Goal: Navigation & Orientation: Find specific page/section

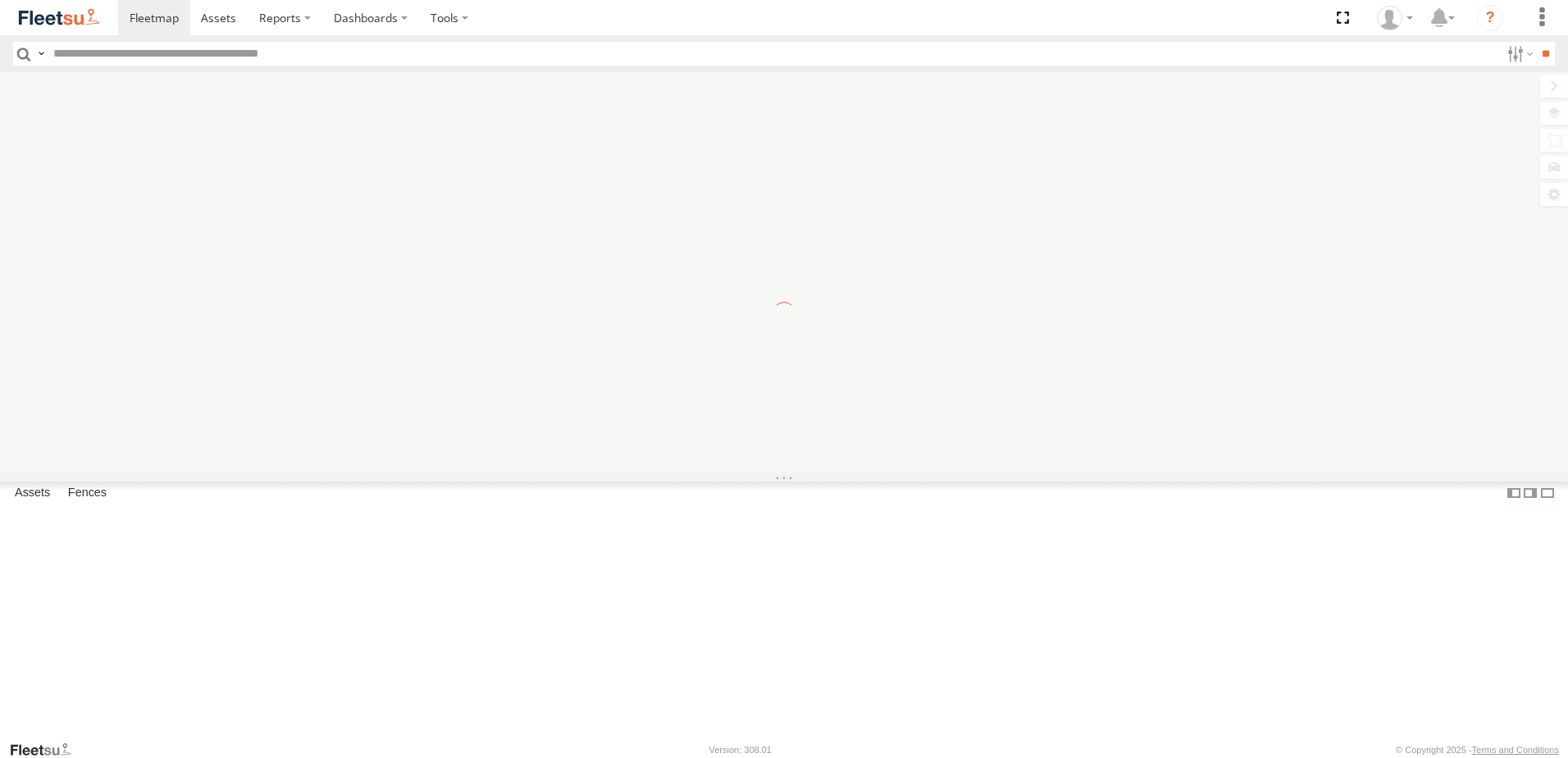
click at [1200, 189] on div at bounding box center [784, 271] width 1568 height 400
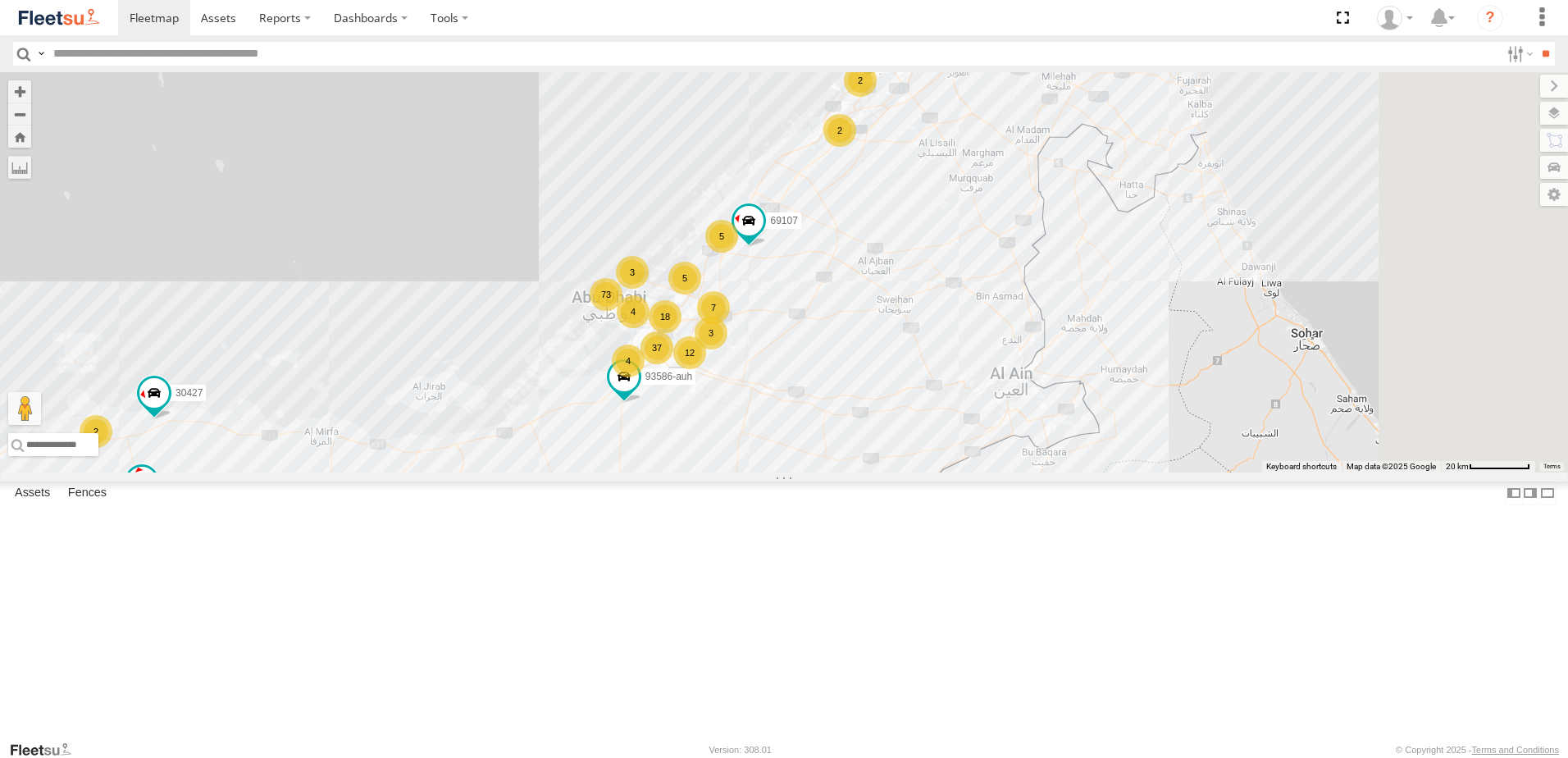
drag, startPoint x: 1206, startPoint y: 362, endPoint x: 779, endPoint y: 408, distance: 429.5
click at [779, 408] on div "30426 30427 93586-auh 18 73 12 5 7 4 2 2 37 2 5 69107 4 93664 3 2 88129 3 73405…" at bounding box center [784, 271] width 1568 height 400
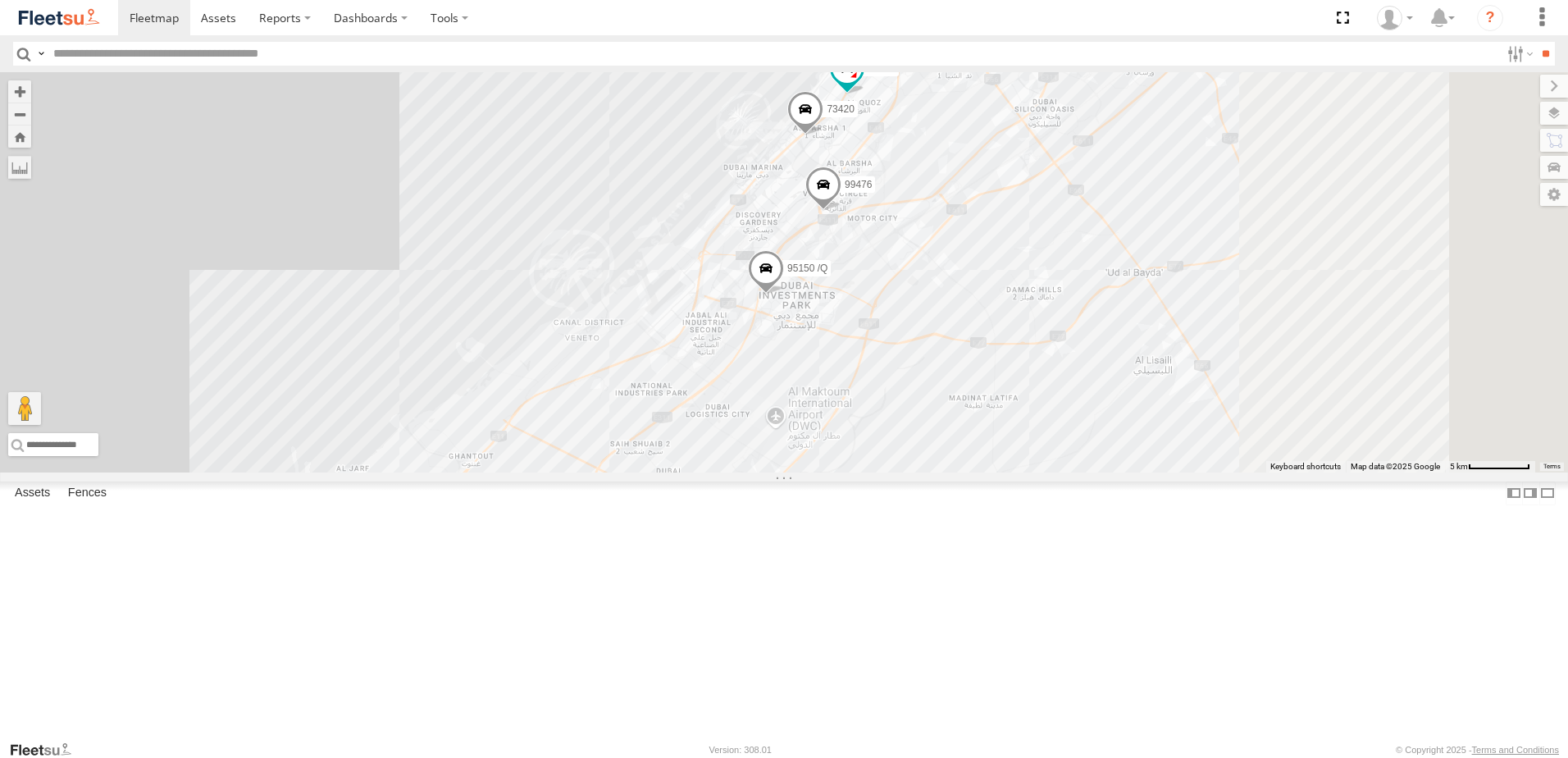
drag, startPoint x: 1046, startPoint y: 222, endPoint x: 908, endPoint y: 404, distance: 228.4
click at [908, 404] on div "30426 30427 93586-auh 69107 93664 88129 73405 /R 93591 2 95150 /Q 33970 99476 5…" at bounding box center [784, 271] width 1568 height 400
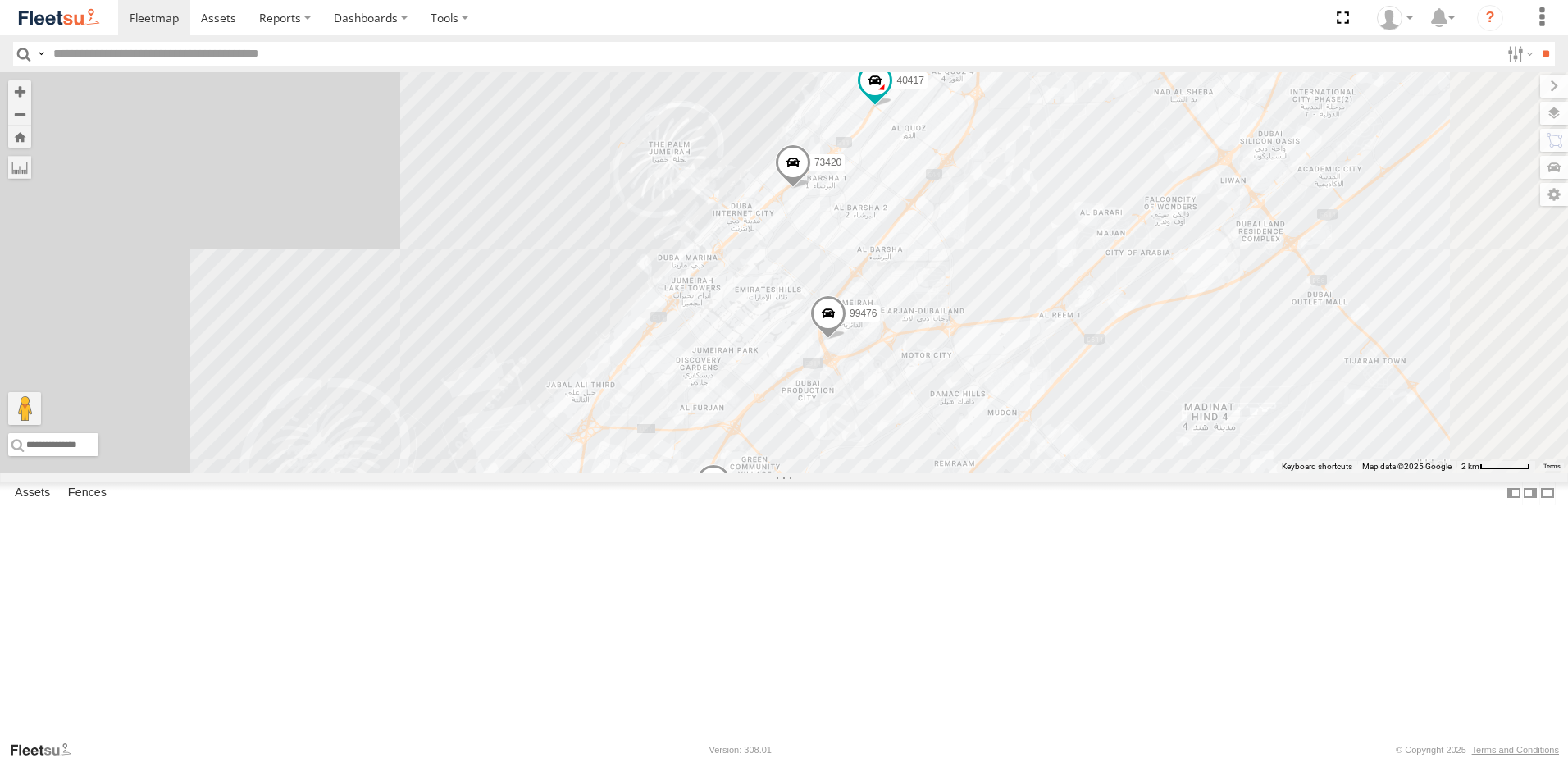
drag, startPoint x: 934, startPoint y: 275, endPoint x: 984, endPoint y: 313, distance: 62.8
click at [901, 436] on div "30426 30427 93586-auh 69107 93664 88129 73405 /R 93591 95150 /Q 33970 99476 583…" at bounding box center [784, 271] width 1568 height 400
click at [816, 181] on span at bounding box center [797, 159] width 36 height 45
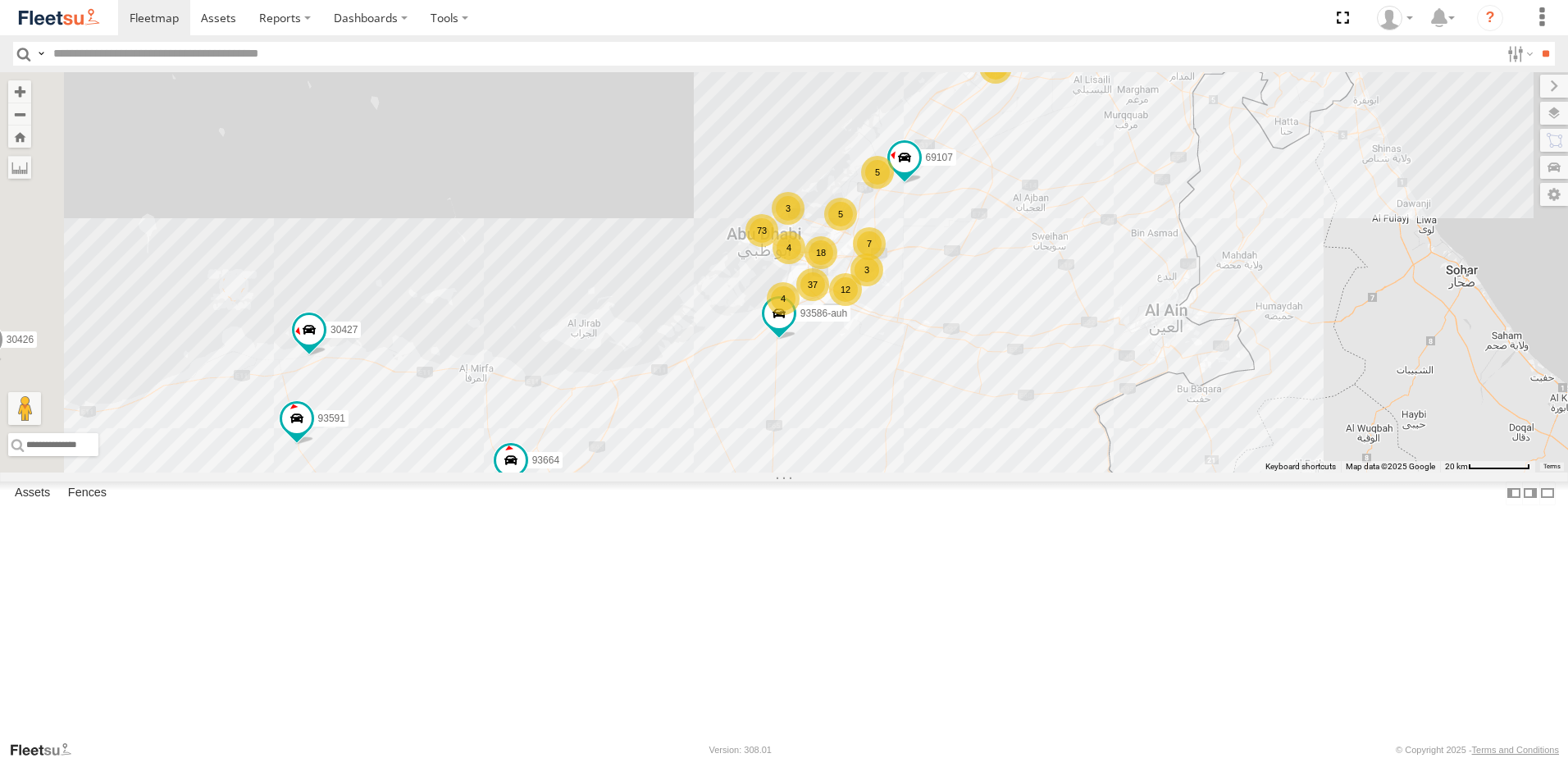
drag, startPoint x: 774, startPoint y: 387, endPoint x: 1137, endPoint y: 180, distance: 417.9
click at [1137, 180] on div "30426 30427 93586-auh 69107 93664 88129 73405 /R 93591 18 73 12 5 7 4 2 37 5 4 …" at bounding box center [784, 271] width 1568 height 400
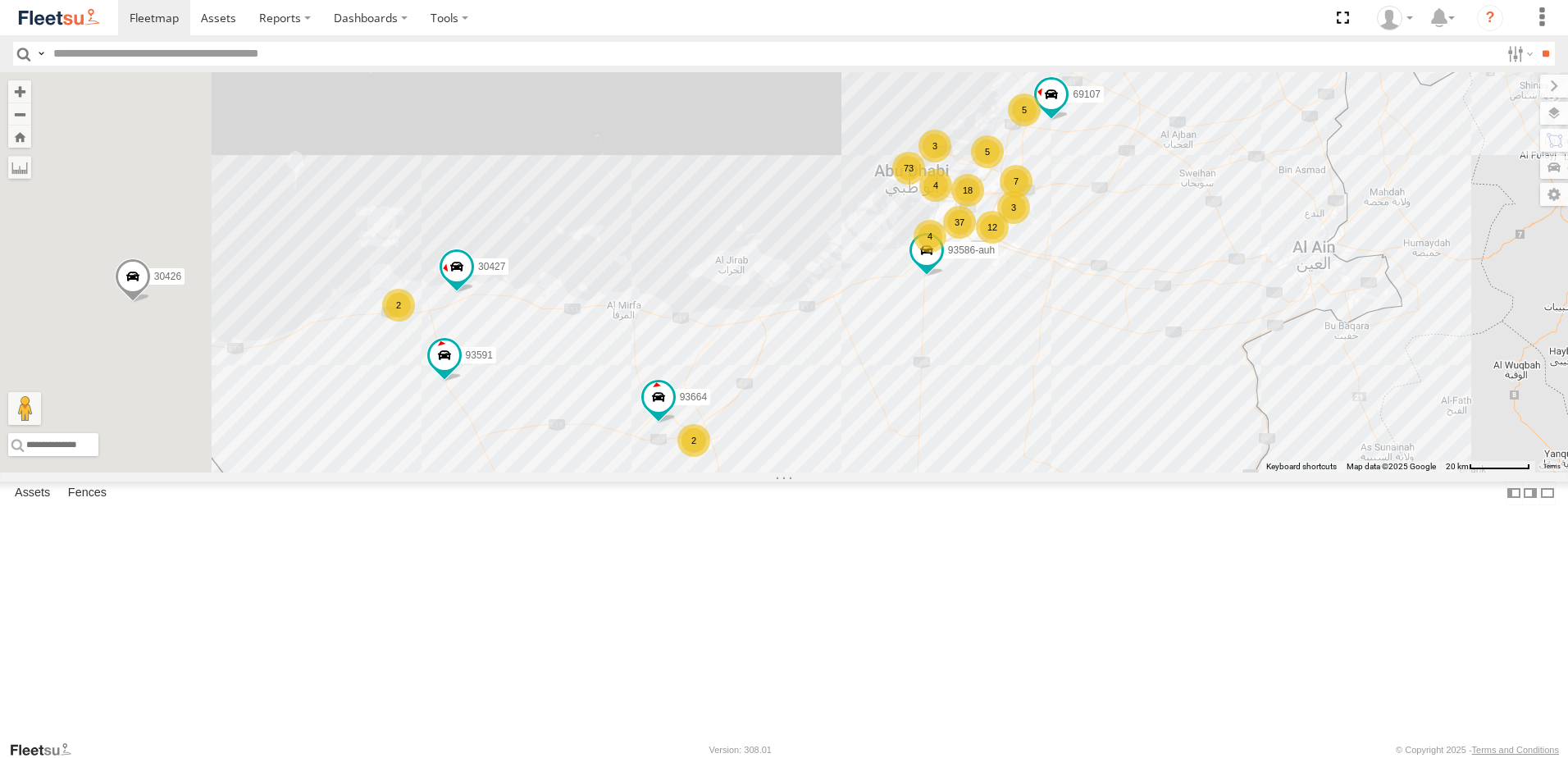
drag, startPoint x: 801, startPoint y: 438, endPoint x: 1027, endPoint y: 294, distance: 268.0
click at [1105, 265] on div "30426 30427 93586-auh 69107 93664 88129 73405 /R 93591 18 73 12 5 7 4 2 37 5 4 …" at bounding box center [784, 271] width 1568 height 400
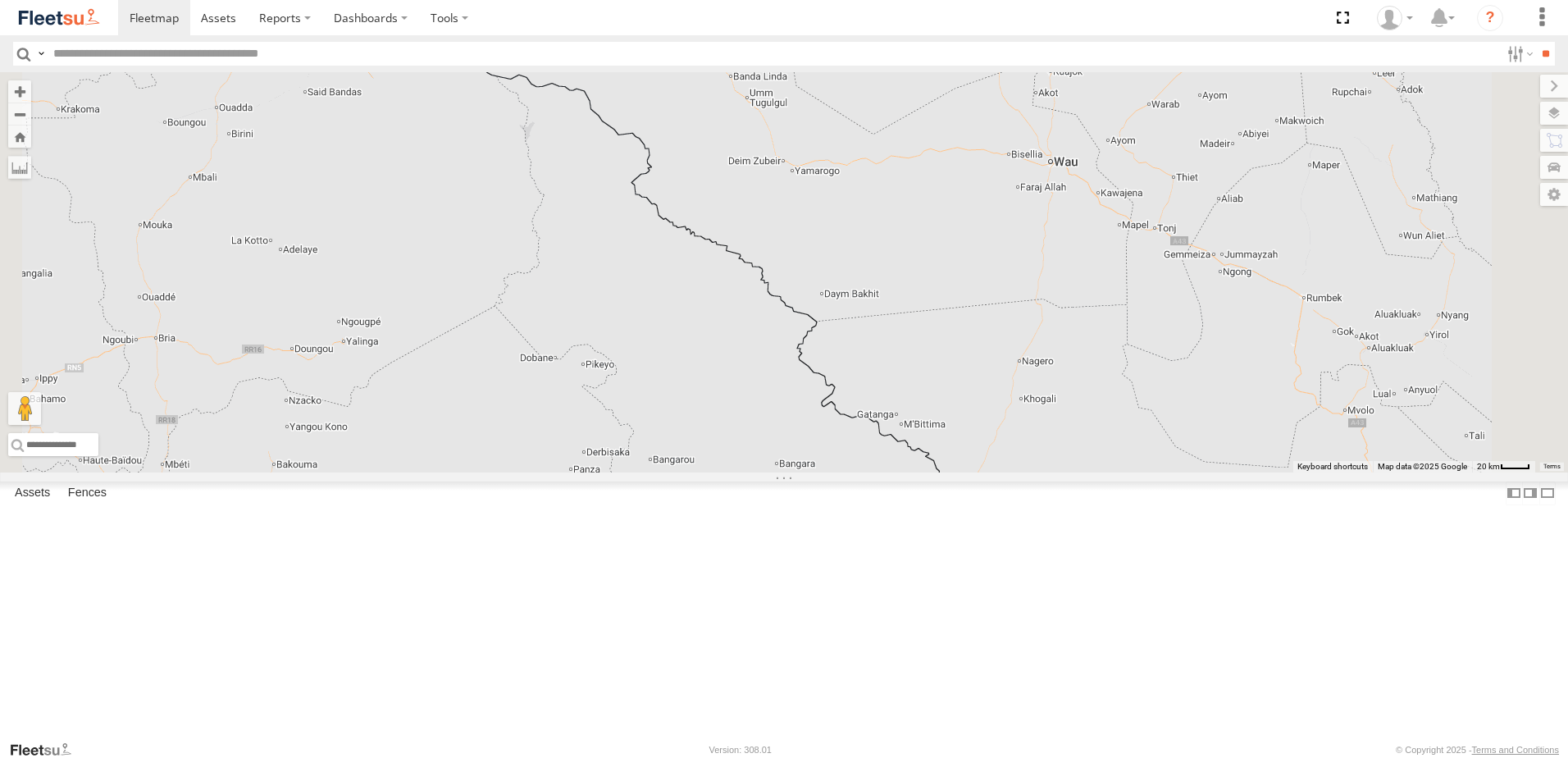
drag, startPoint x: 1044, startPoint y: 342, endPoint x: 630, endPoint y: 584, distance: 479.5
click at [631, 473] on div "30426 30427 93586-auh 69107 93664 88129 73405 /R 93591" at bounding box center [784, 271] width 1568 height 400
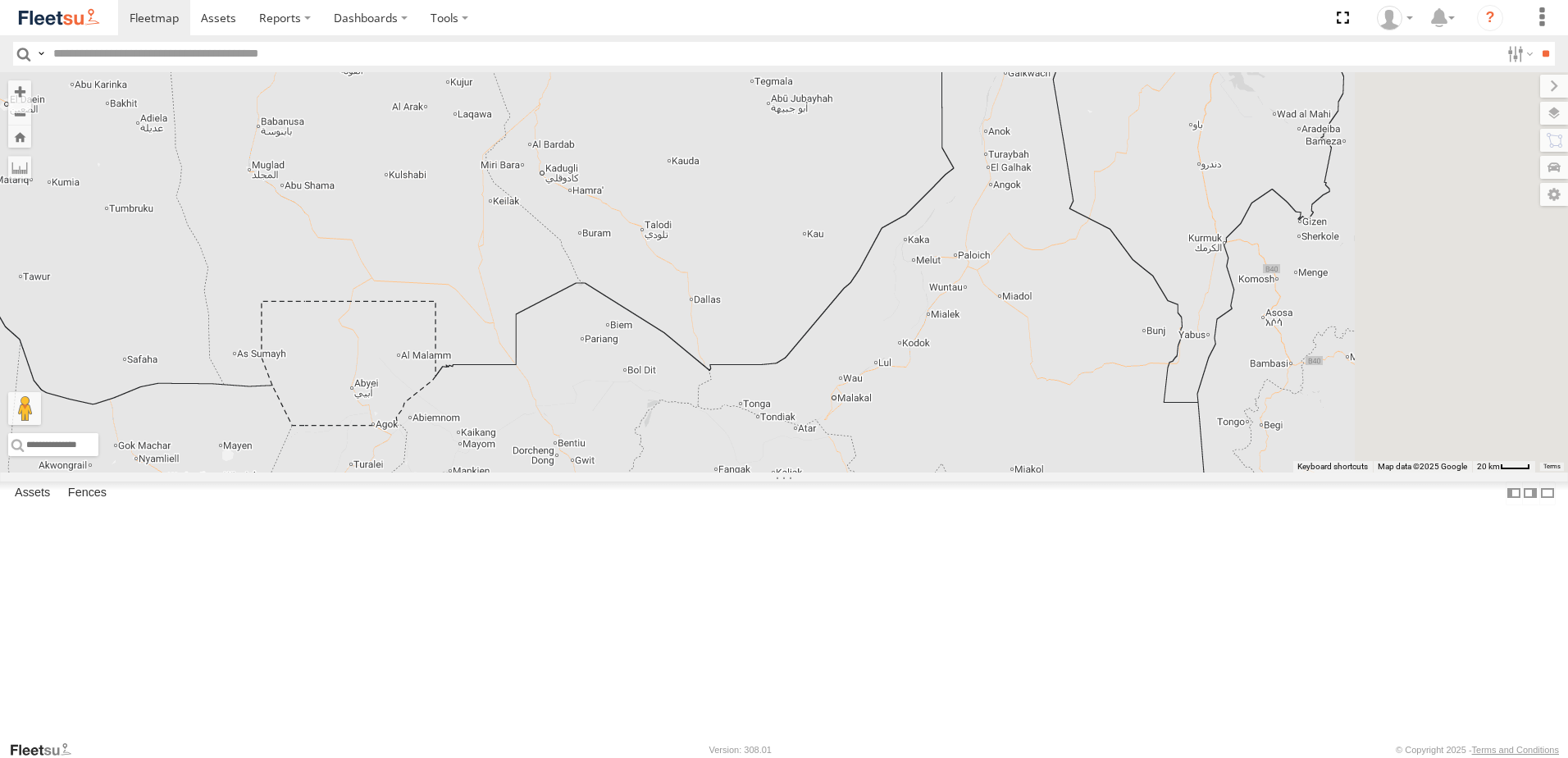
drag, startPoint x: 953, startPoint y: 389, endPoint x: 804, endPoint y: 523, distance: 200.4
click at [803, 473] on div "30426 30427 93586-auh 69107 93664 88129 73405 /R 93591" at bounding box center [784, 271] width 1568 height 400
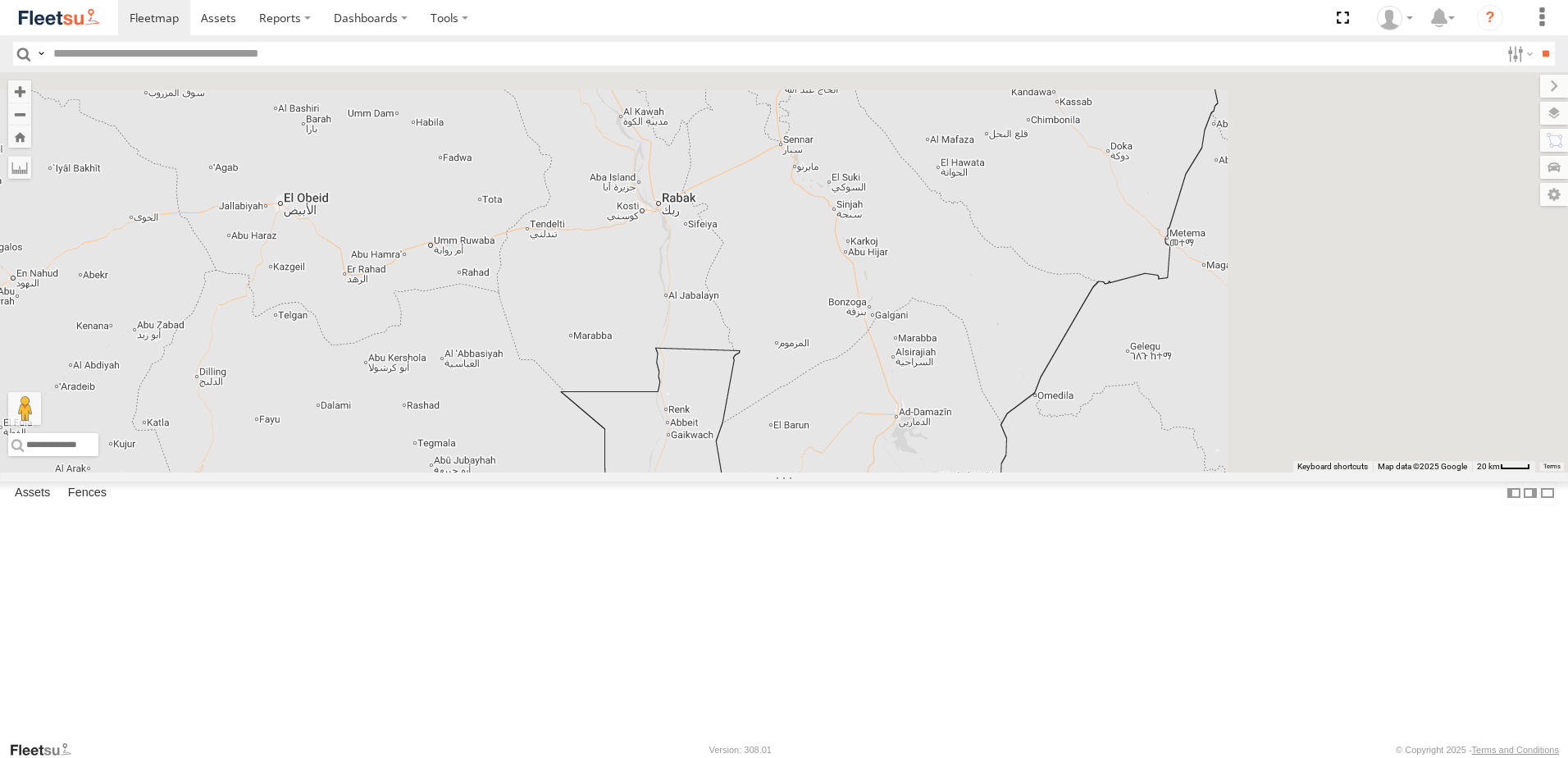
drag, startPoint x: 1033, startPoint y: 272, endPoint x: 831, endPoint y: 516, distance: 316.8
click at [817, 473] on div "30426 30427 93586-auh 69107 93664 88129 73405 /R 93591" at bounding box center [784, 271] width 1568 height 400
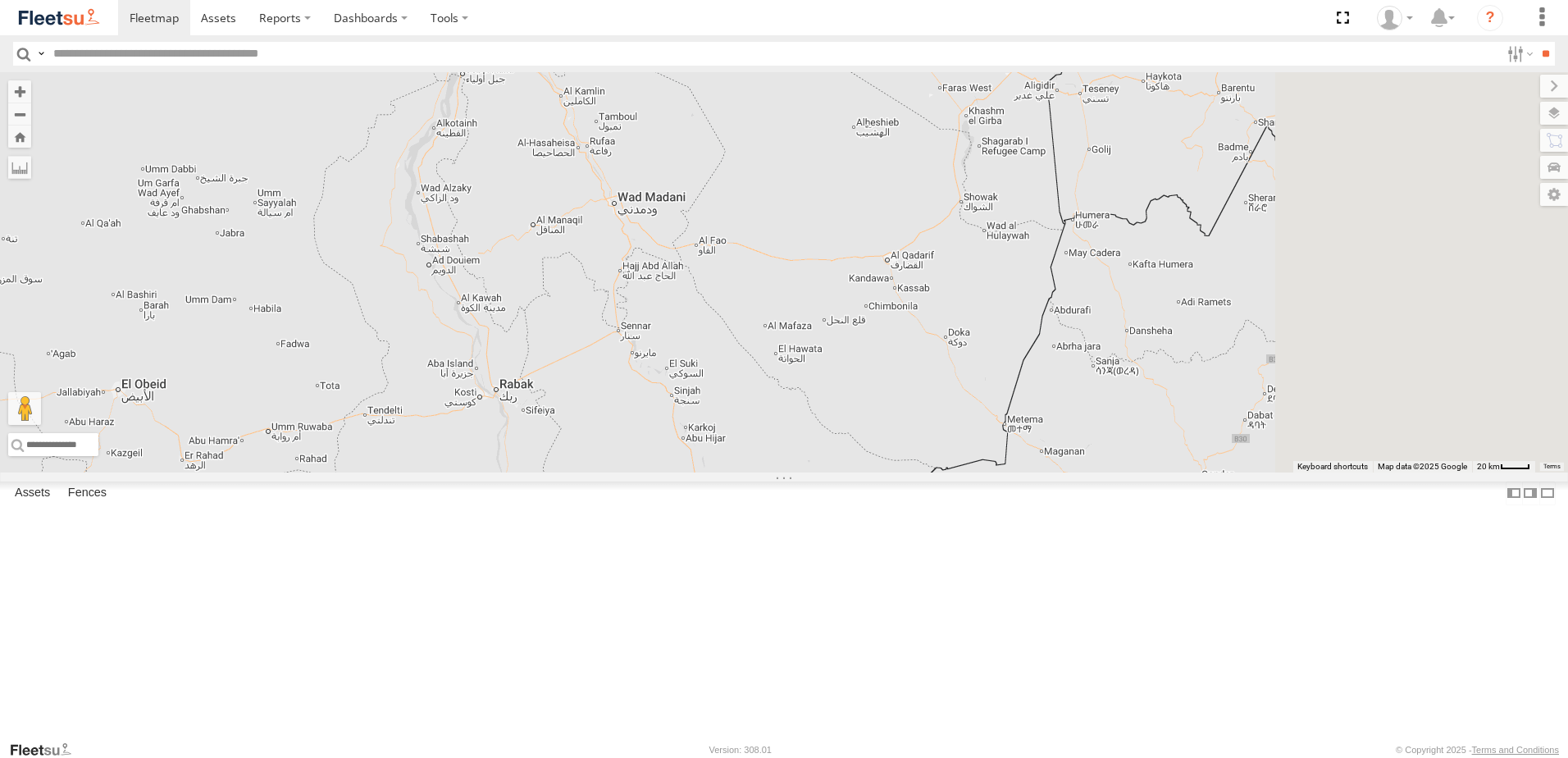
drag, startPoint x: 950, startPoint y: 425, endPoint x: 891, endPoint y: 466, distance: 71.8
click at [891, 466] on div "30426 30427 93586-auh 69107 93664 88129 73405 /R 93591" at bounding box center [784, 271] width 1568 height 400
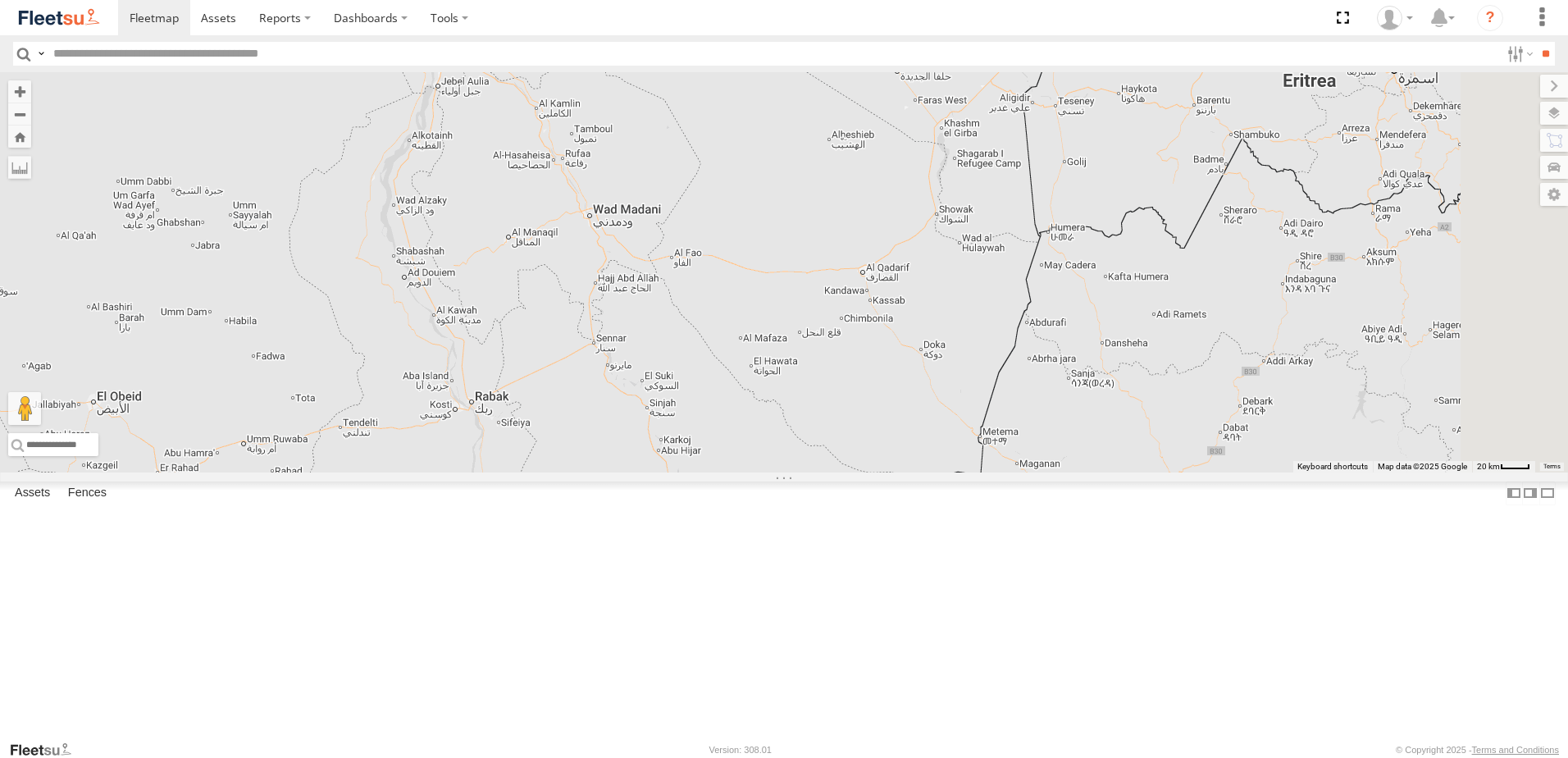
click at [891, 466] on div "30426 30427 93586-auh 69107 93664 88129 73405 /R 93591" at bounding box center [784, 271] width 1568 height 400
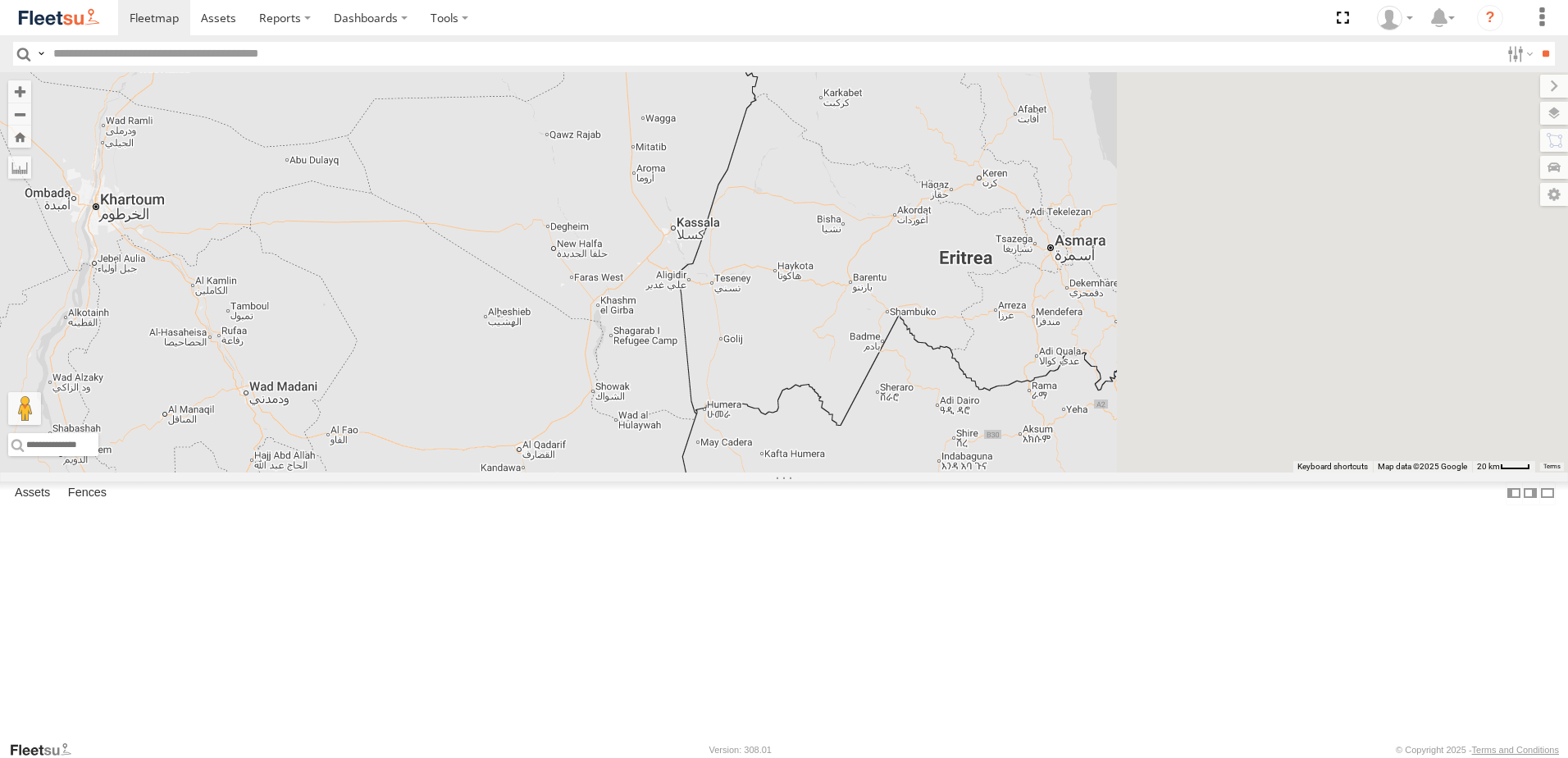
drag, startPoint x: 1035, startPoint y: 316, endPoint x: 756, endPoint y: 436, distance: 303.7
click at [705, 472] on div "30426 30427 93586-auh 69107 93664 88129 73405 /R 93591" at bounding box center [784, 271] width 1568 height 400
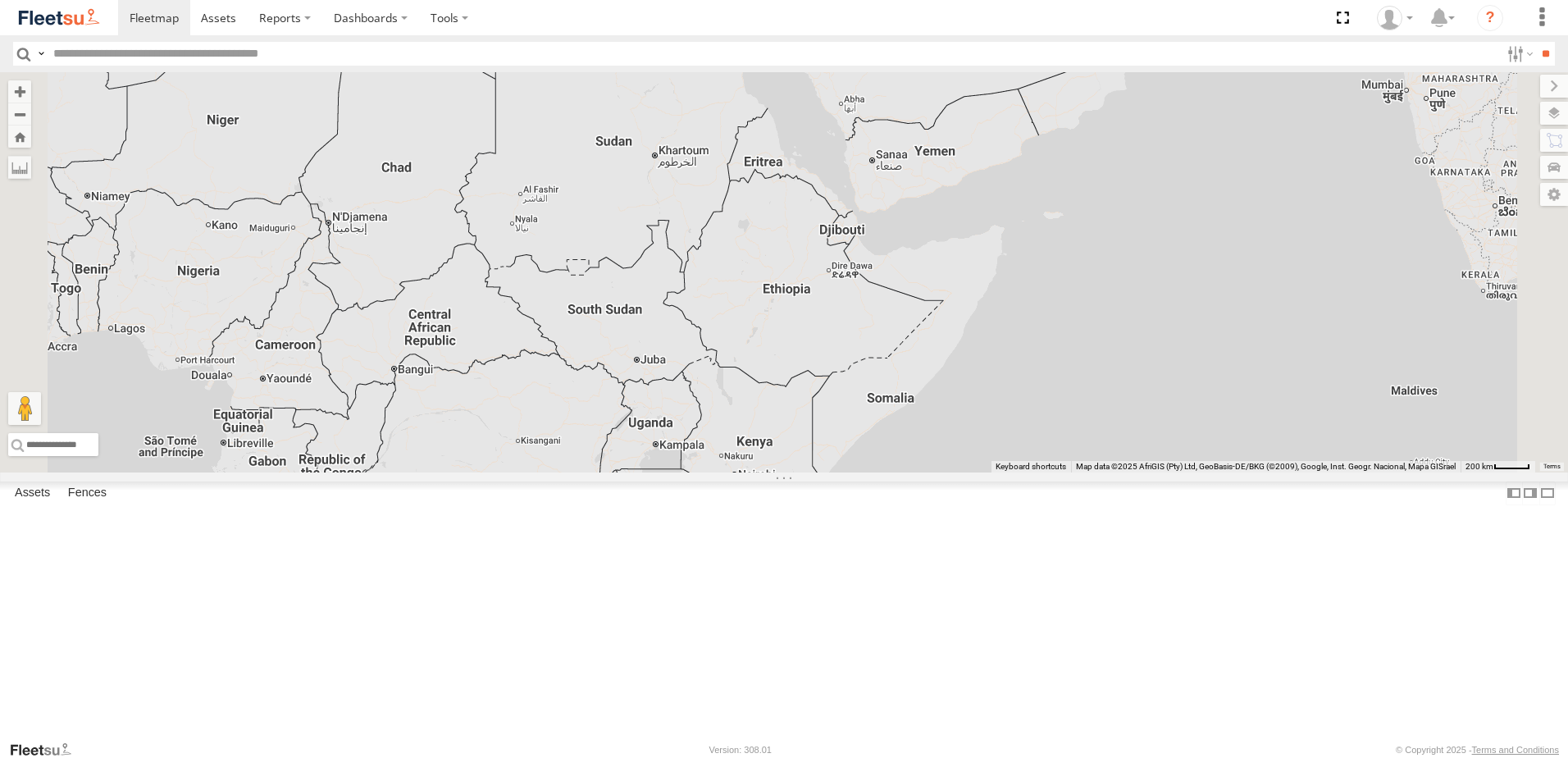
click at [0, 0] on div at bounding box center [0, 0] width 0 height 0
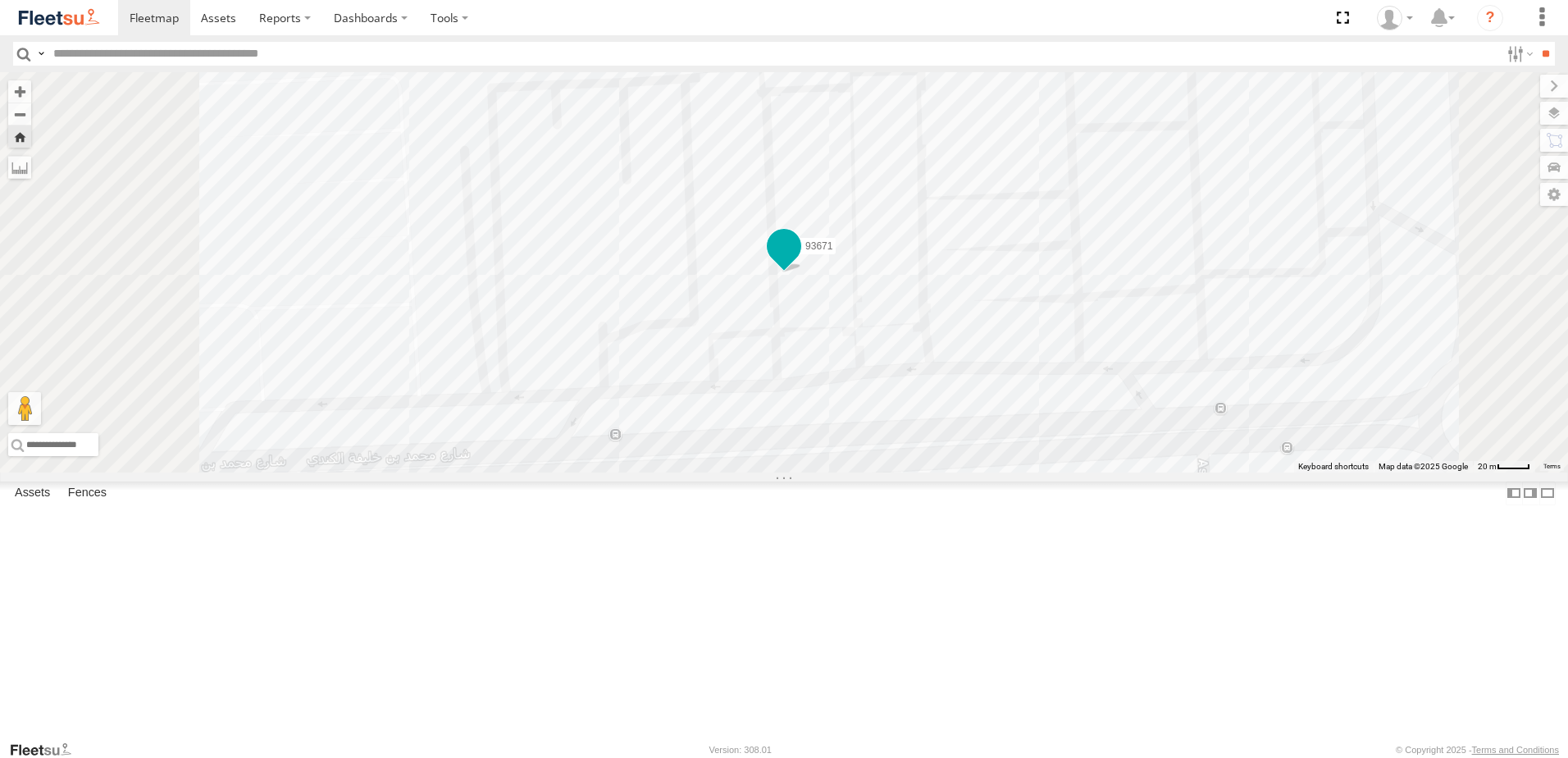
click at [833, 252] on span "93671" at bounding box center [819, 246] width 27 height 11
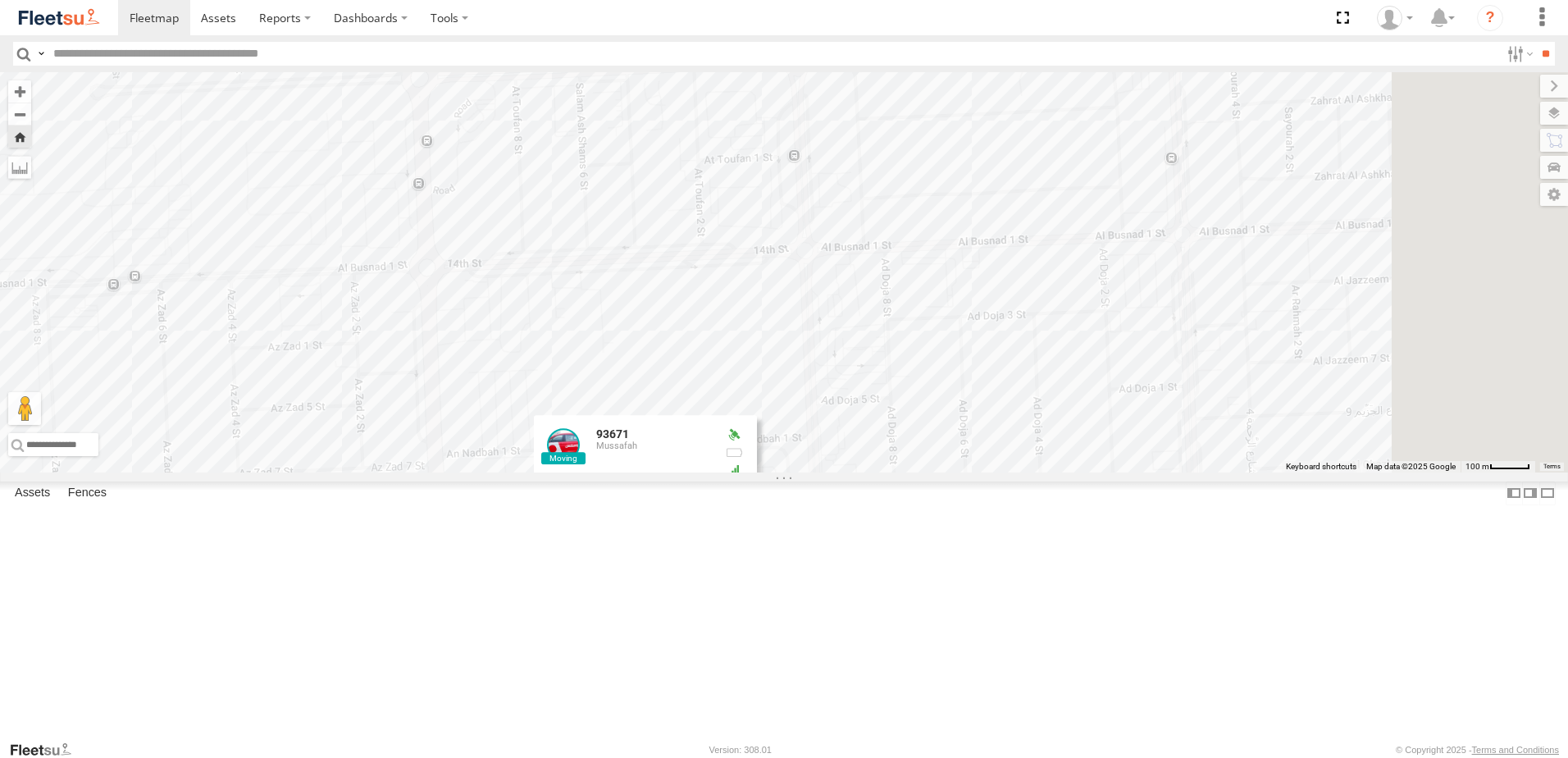
drag, startPoint x: 1431, startPoint y: 283, endPoint x: 1013, endPoint y: 594, distance: 521.0
click at [973, 473] on div "93671 93671 [PERSON_NAME]-M44&45 24.34586 , 54.47816 0 [PERSON_NAME] 14:31:25 […" at bounding box center [784, 271] width 1568 height 400
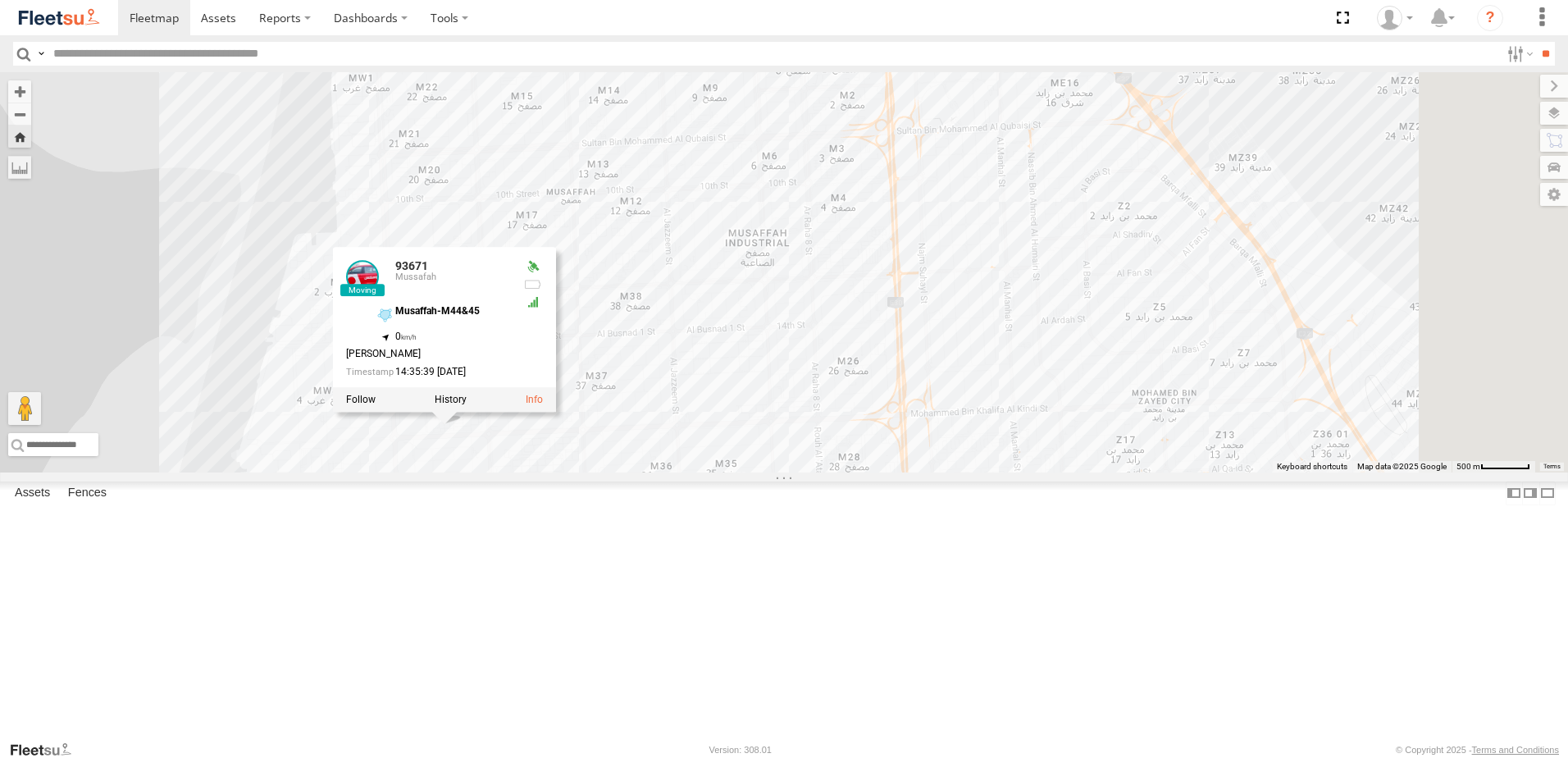
drag, startPoint x: 1170, startPoint y: 284, endPoint x: 819, endPoint y: 410, distance: 372.9
click at [806, 436] on div "93671 93671 [PERSON_NAME]-M44&45 24.34592 , 54.47808 0 [PERSON_NAME] 14:35:39 […" at bounding box center [784, 271] width 1568 height 400
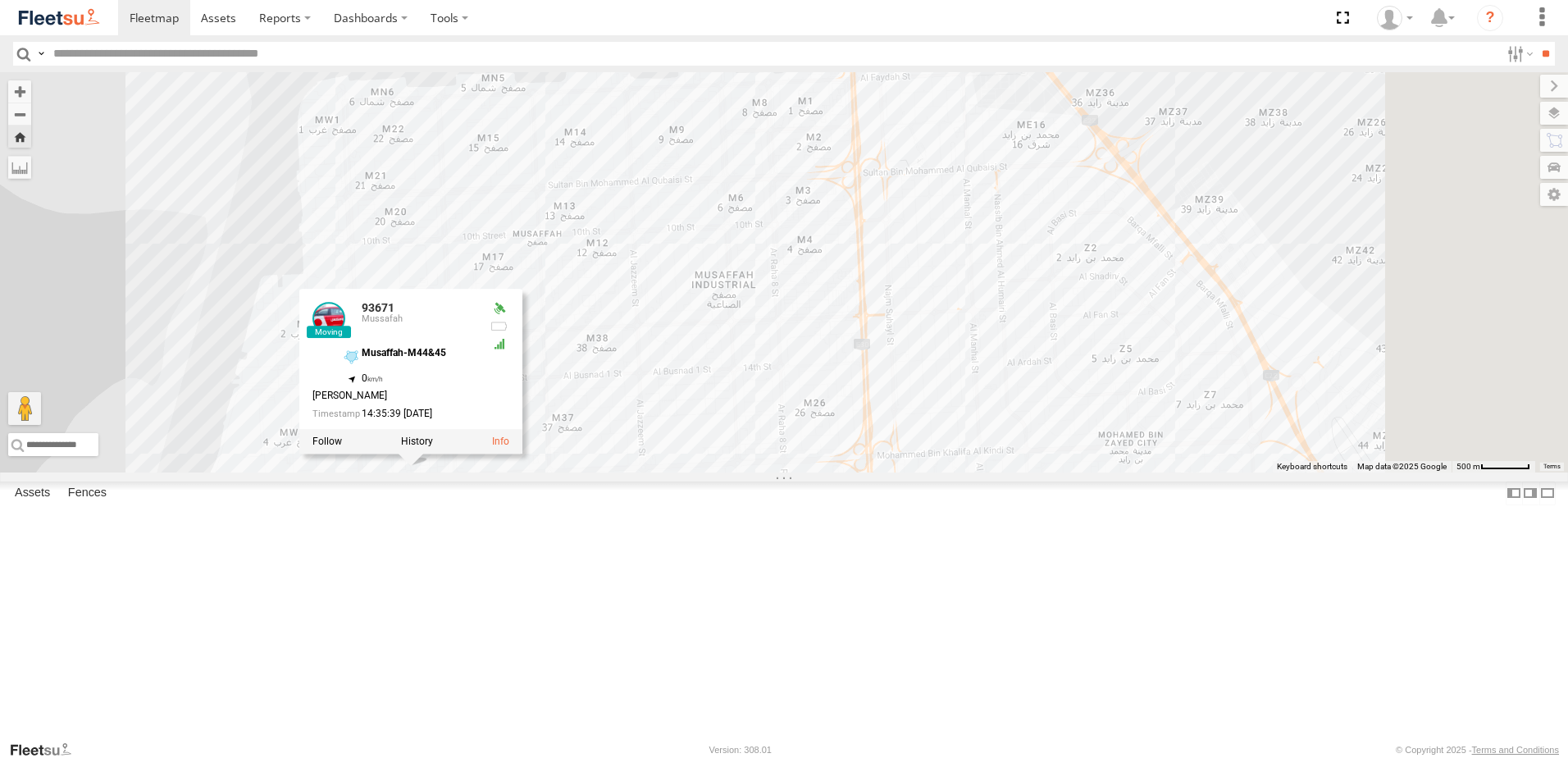
drag, startPoint x: 983, startPoint y: 277, endPoint x: 899, endPoint y: 417, distance: 163.3
click at [899, 417] on div "93671 93671 [PERSON_NAME]-M44&45 24.34592 , 54.47808 0 [PERSON_NAME] 14:35:39 […" at bounding box center [784, 271] width 1568 height 400
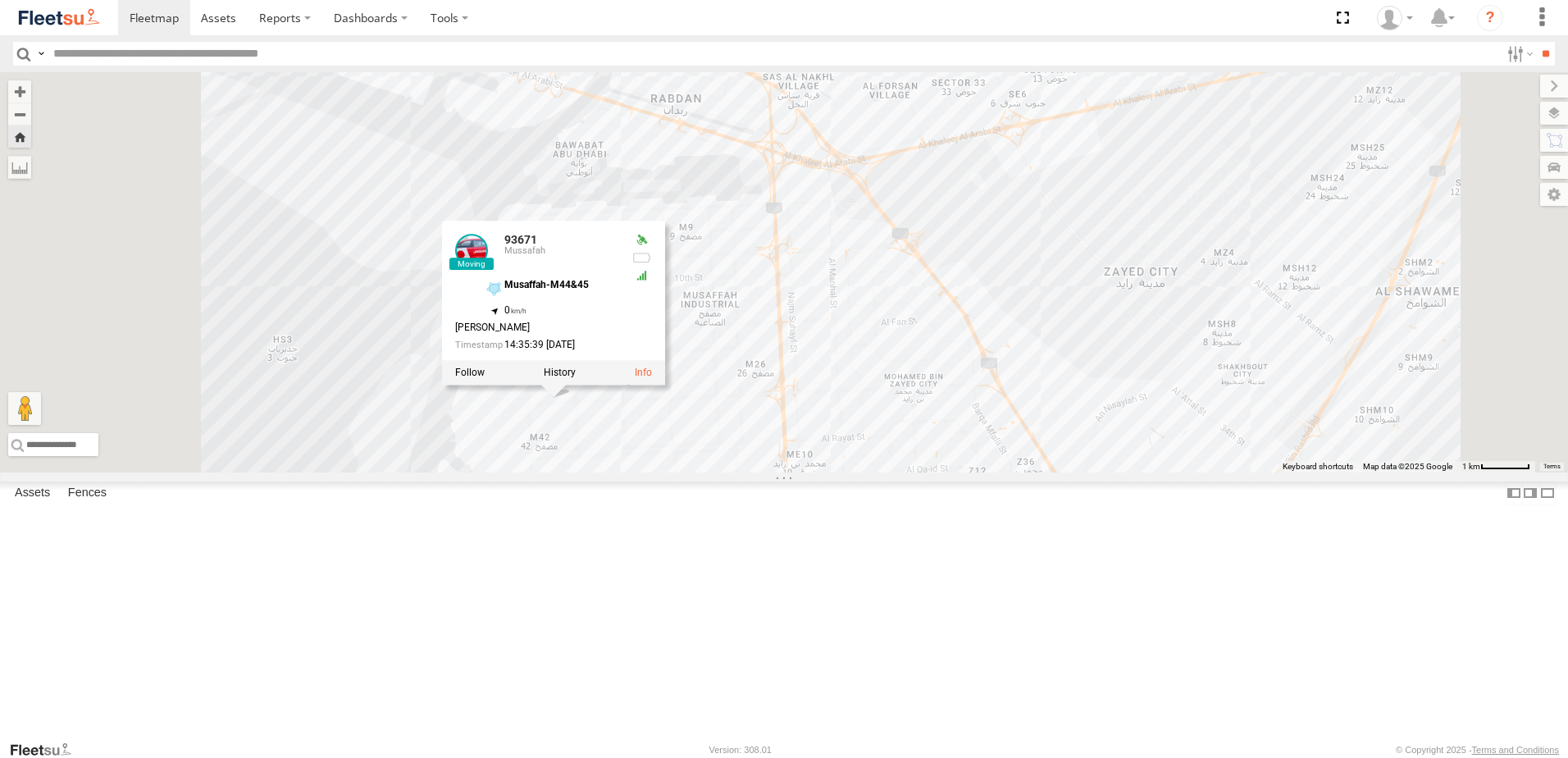
click at [848, 473] on div "93671 93671 [PERSON_NAME]-M44&45 24.34592 , 54.47808 0 [PERSON_NAME] 14:35:39 […" at bounding box center [784, 271] width 1568 height 400
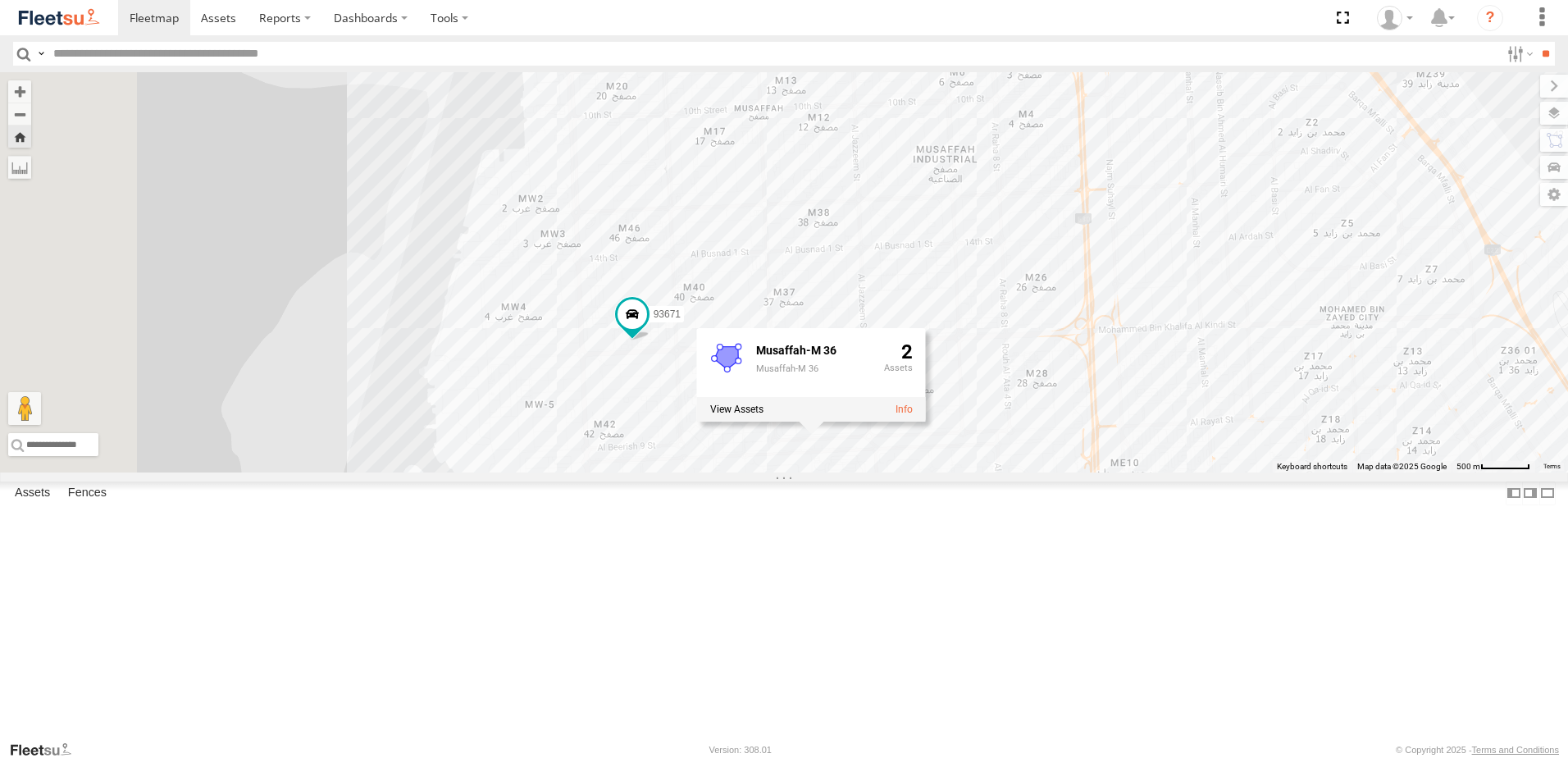
drag, startPoint x: 794, startPoint y: 376, endPoint x: 1103, endPoint y: 209, distance: 351.2
click at [1103, 209] on div "93671 Musaffah-M 36 Musaffah-M 36 2" at bounding box center [784, 271] width 1568 height 400
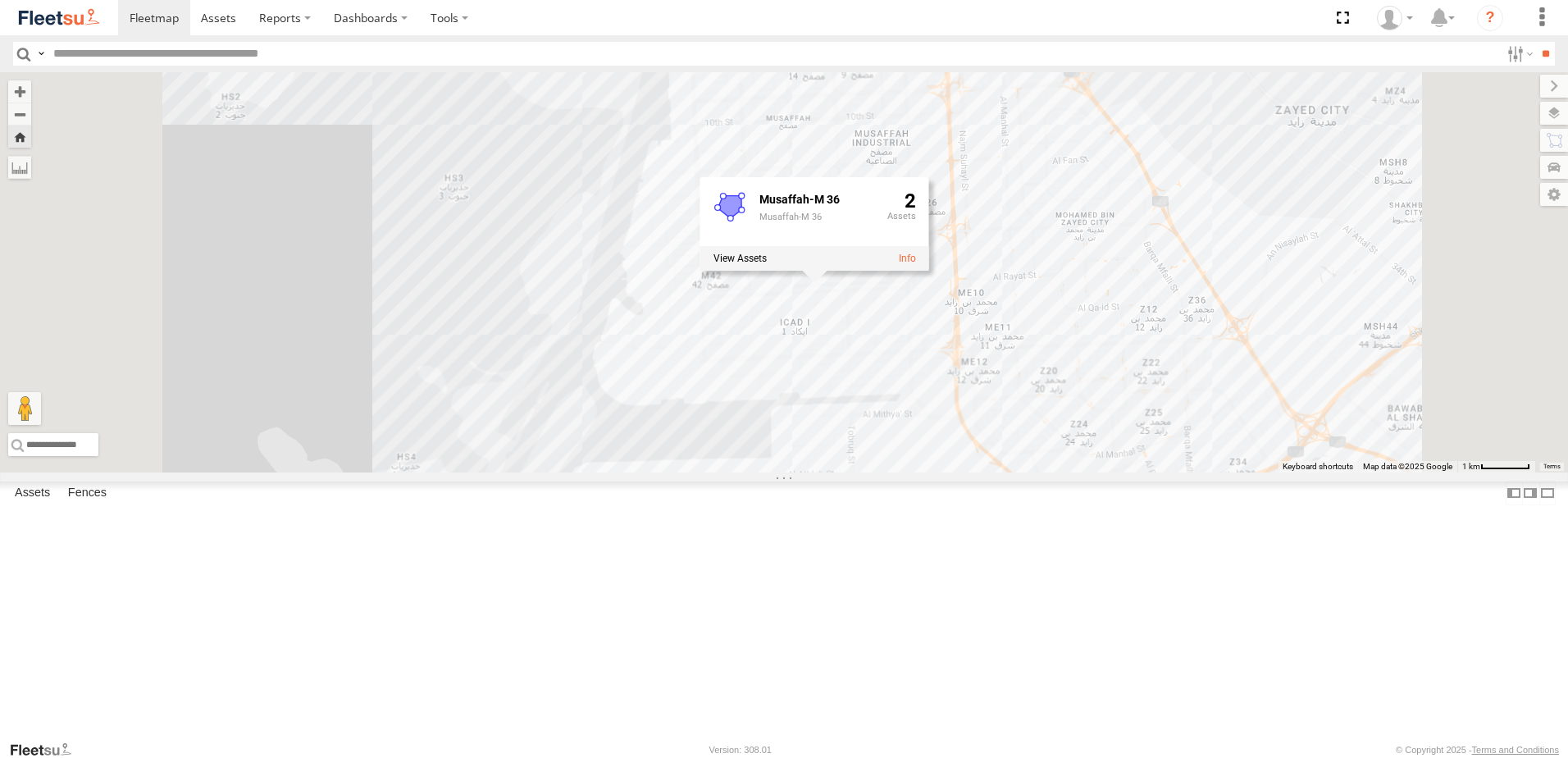
drag, startPoint x: 1144, startPoint y: 241, endPoint x: 783, endPoint y: 302, distance: 366.1
click at [783, 302] on div "93671 Musaffah-M 36 Musaffah-M 36 2" at bounding box center [784, 271] width 1568 height 400
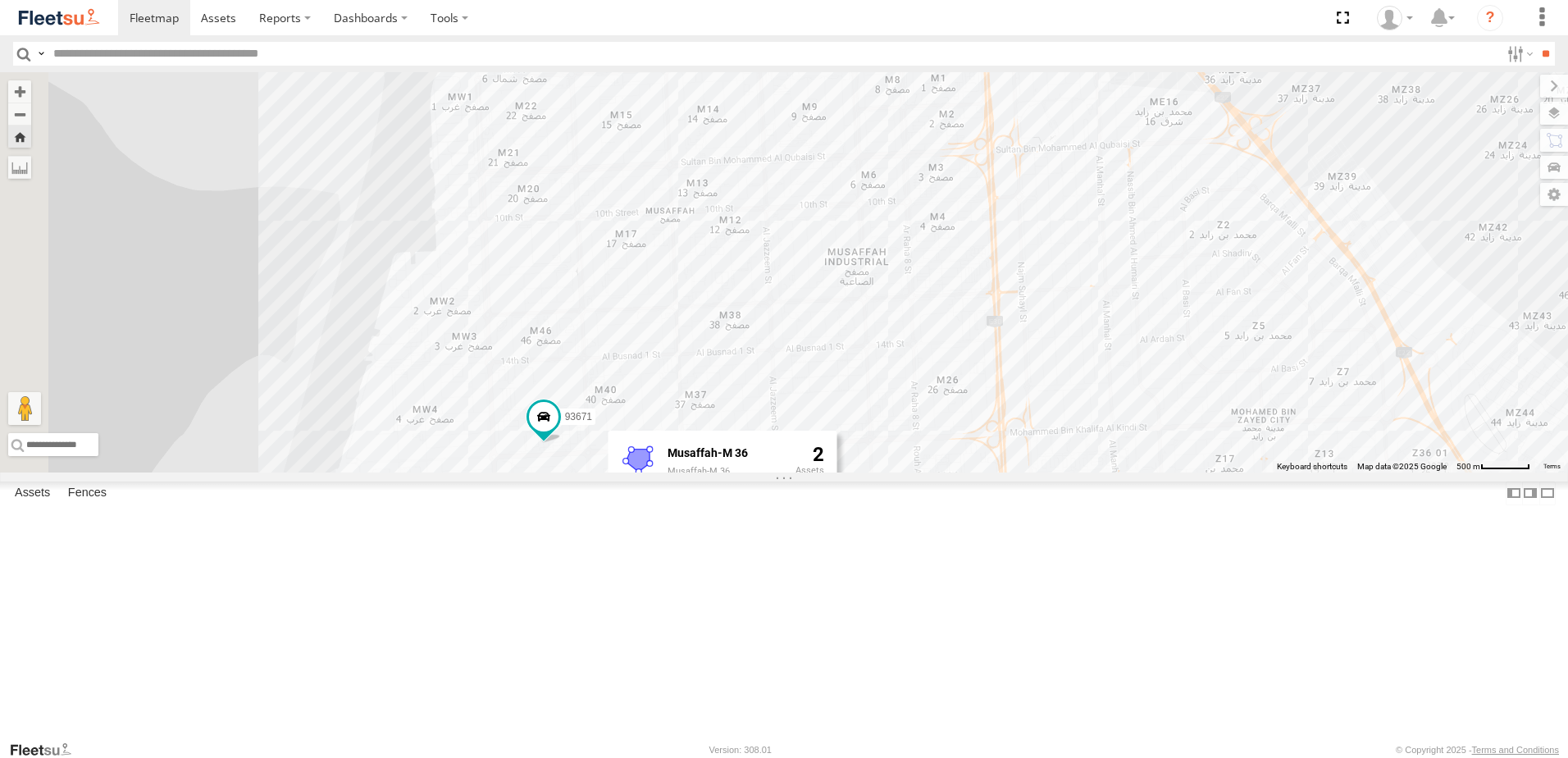
drag, startPoint x: 1076, startPoint y: 320, endPoint x: 997, endPoint y: 430, distance: 135.4
click at [997, 430] on div "93671 Musaffah-M 36 Musaffah-M 36 2" at bounding box center [784, 271] width 1568 height 400
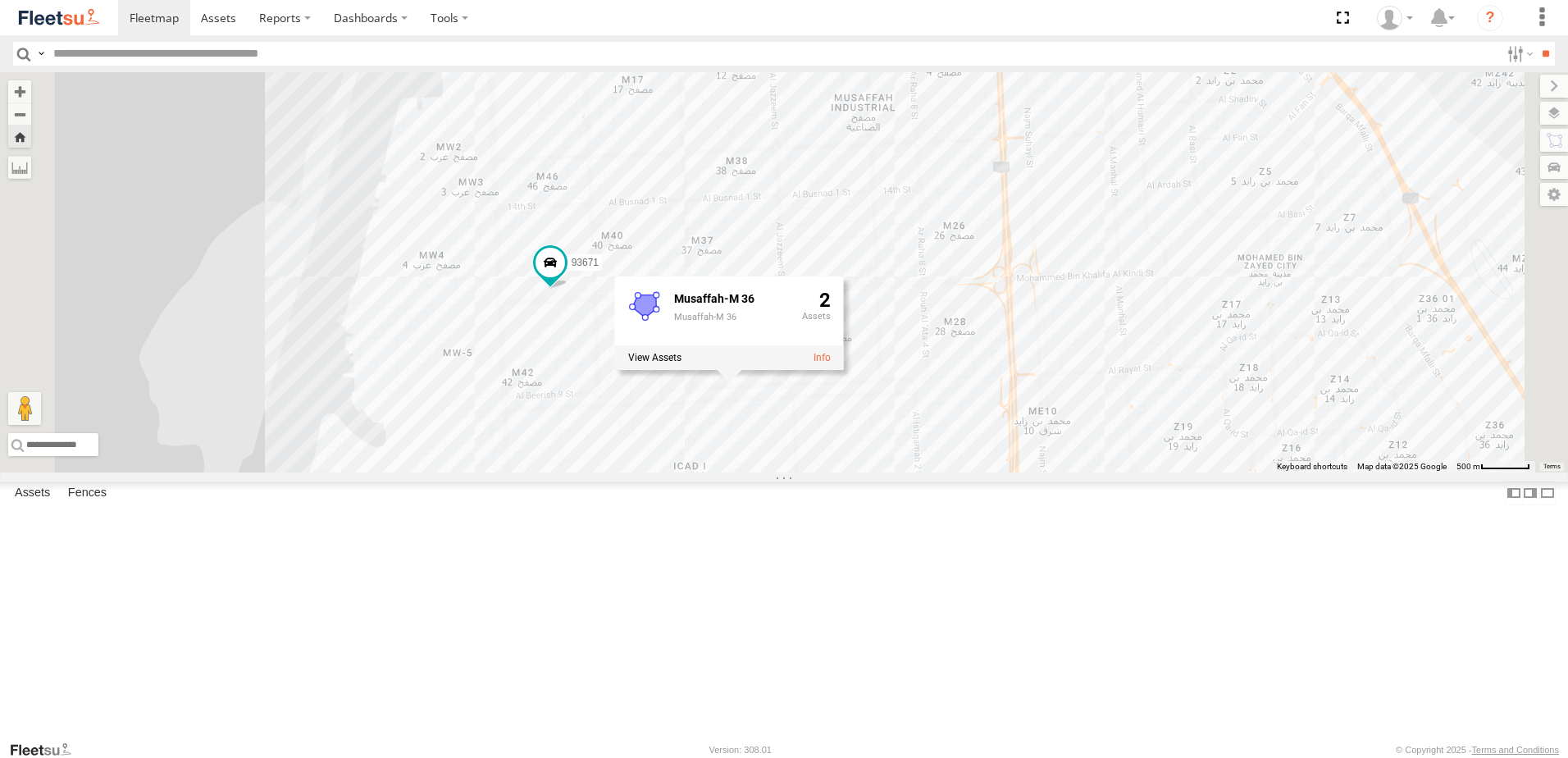
drag, startPoint x: 920, startPoint y: 372, endPoint x: 942, endPoint y: 230, distance: 143.7
click at [942, 230] on div "93671 Musaffah-M 36 Musaffah-M 36 2" at bounding box center [784, 271] width 1568 height 400
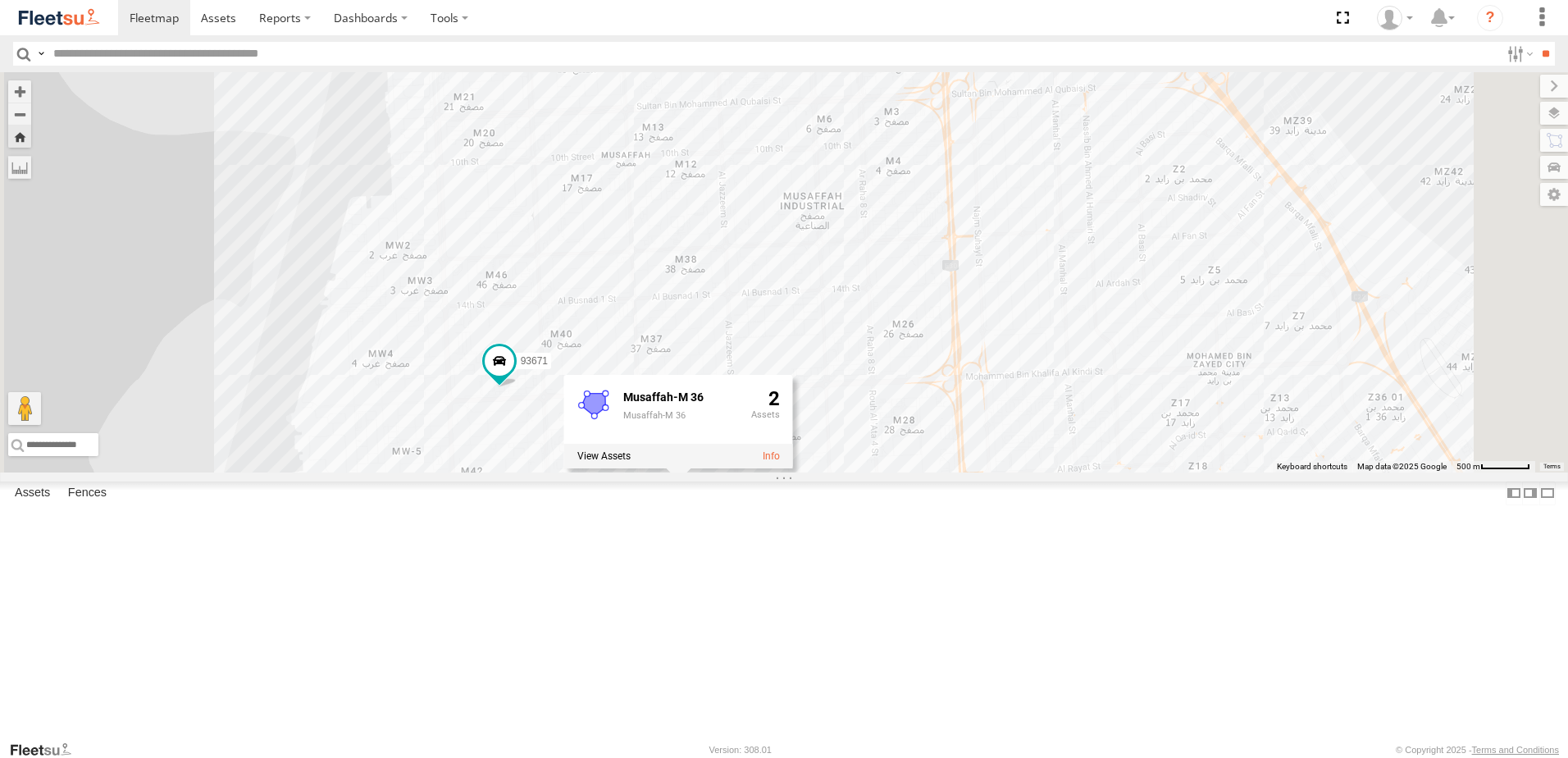
drag, startPoint x: 892, startPoint y: 342, endPoint x: 863, endPoint y: 430, distance: 92.7
click at [863, 430] on div "93671 Musaffah-M 36 Musaffah-M 36 2" at bounding box center [784, 271] width 1568 height 400
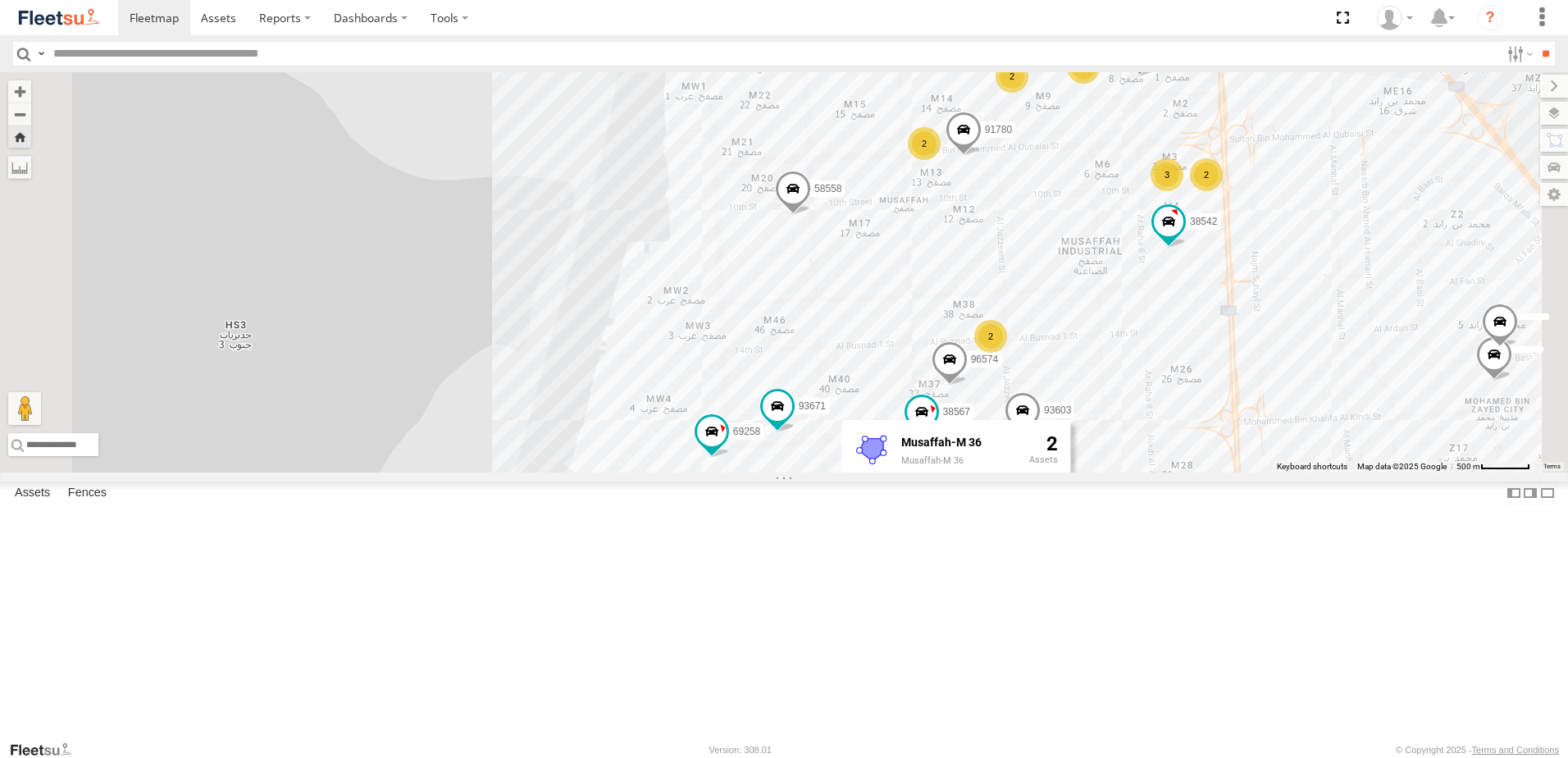
drag, startPoint x: 1076, startPoint y: 214, endPoint x: 1095, endPoint y: 366, distance: 153.2
click at [1095, 366] on div "43390 93660 38542 38567 58558 96434 91780 96574 69258 93671 96572 93603 93588 4…" at bounding box center [784, 271] width 1568 height 400
click at [982, 157] on span at bounding box center [963, 134] width 36 height 45
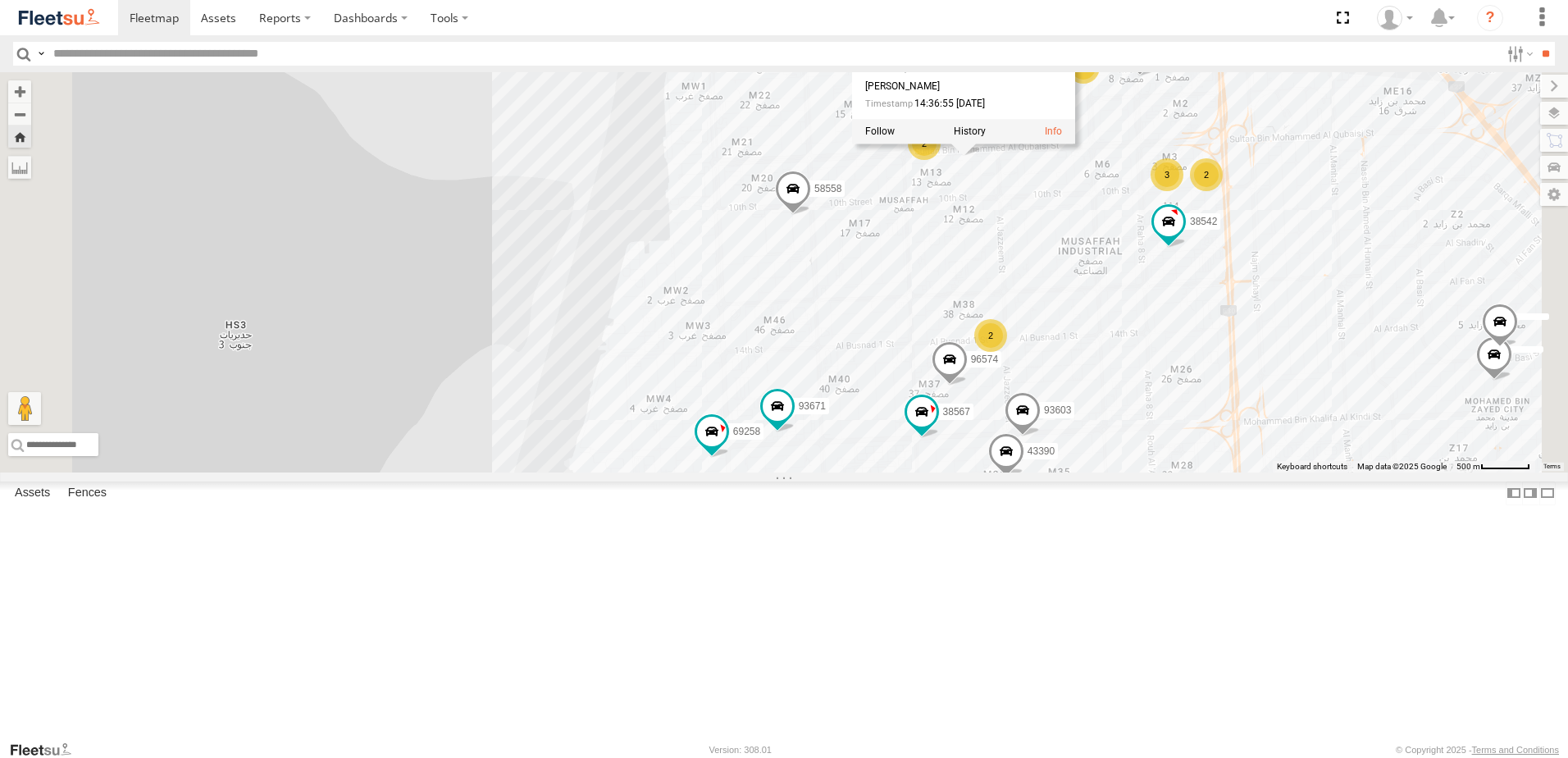
click at [811, 216] on span at bounding box center [793, 193] width 36 height 45
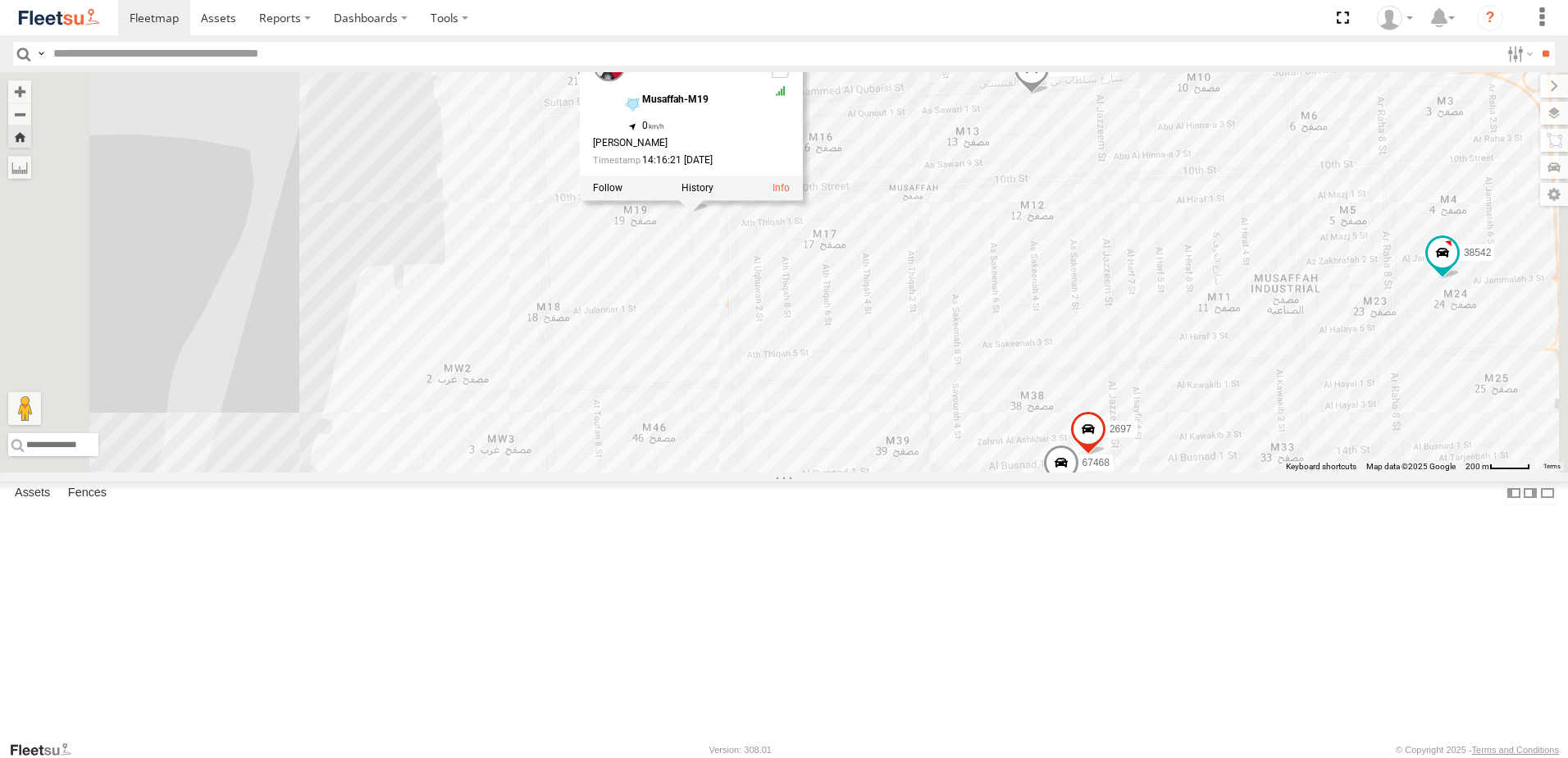
click at [1098, 233] on div "43390 93660 38542 38567 58558 96434 91780 96574 69258 93671 96572 93603 93588 4…" at bounding box center [784, 271] width 1568 height 400
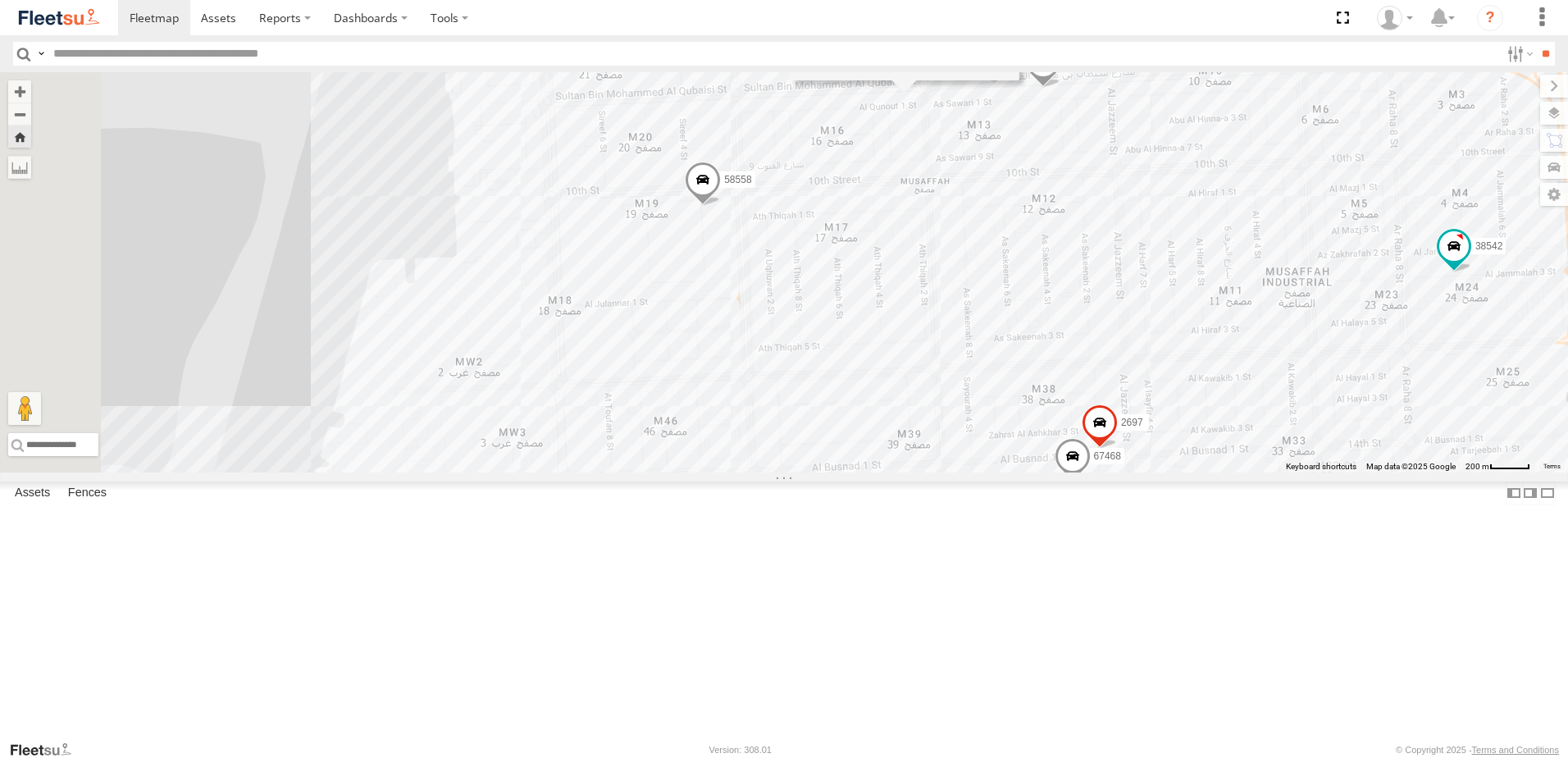
click at [752, 186] on span "58558" at bounding box center [738, 180] width 27 height 11
click at [1141, 221] on div "43390 93660 38542 38567 58558 96434 91780 96574 69258 93671 96572 93603 93588 4…" at bounding box center [784, 271] width 1568 height 400
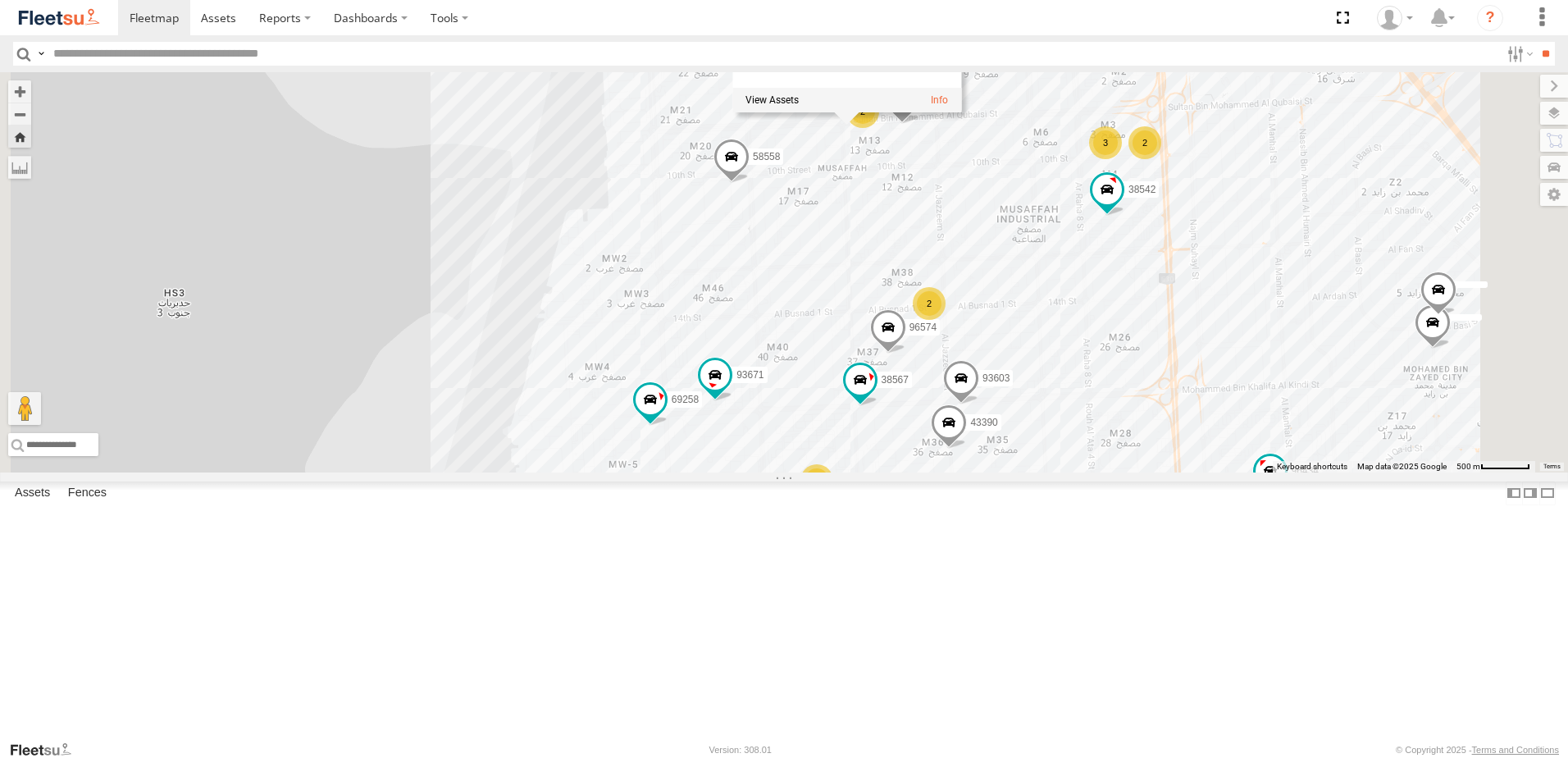
click at [783, 165] on label "58558" at bounding box center [762, 158] width 44 height 17
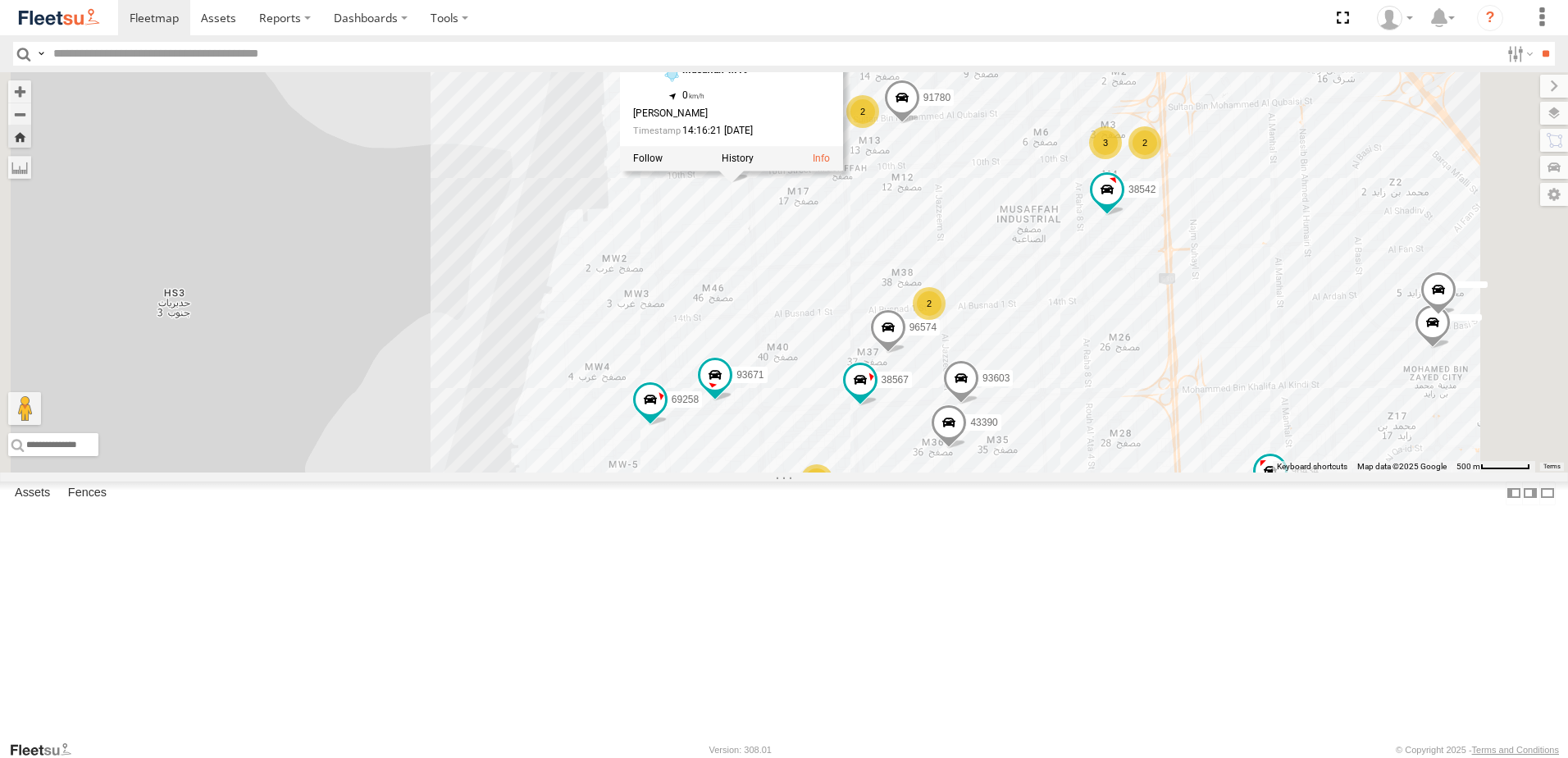
click at [1116, 280] on div "43390 93660 38542 38567 58558 96434 91780 96574 69258 93671 96572 93603 93588 4…" at bounding box center [784, 271] width 1568 height 400
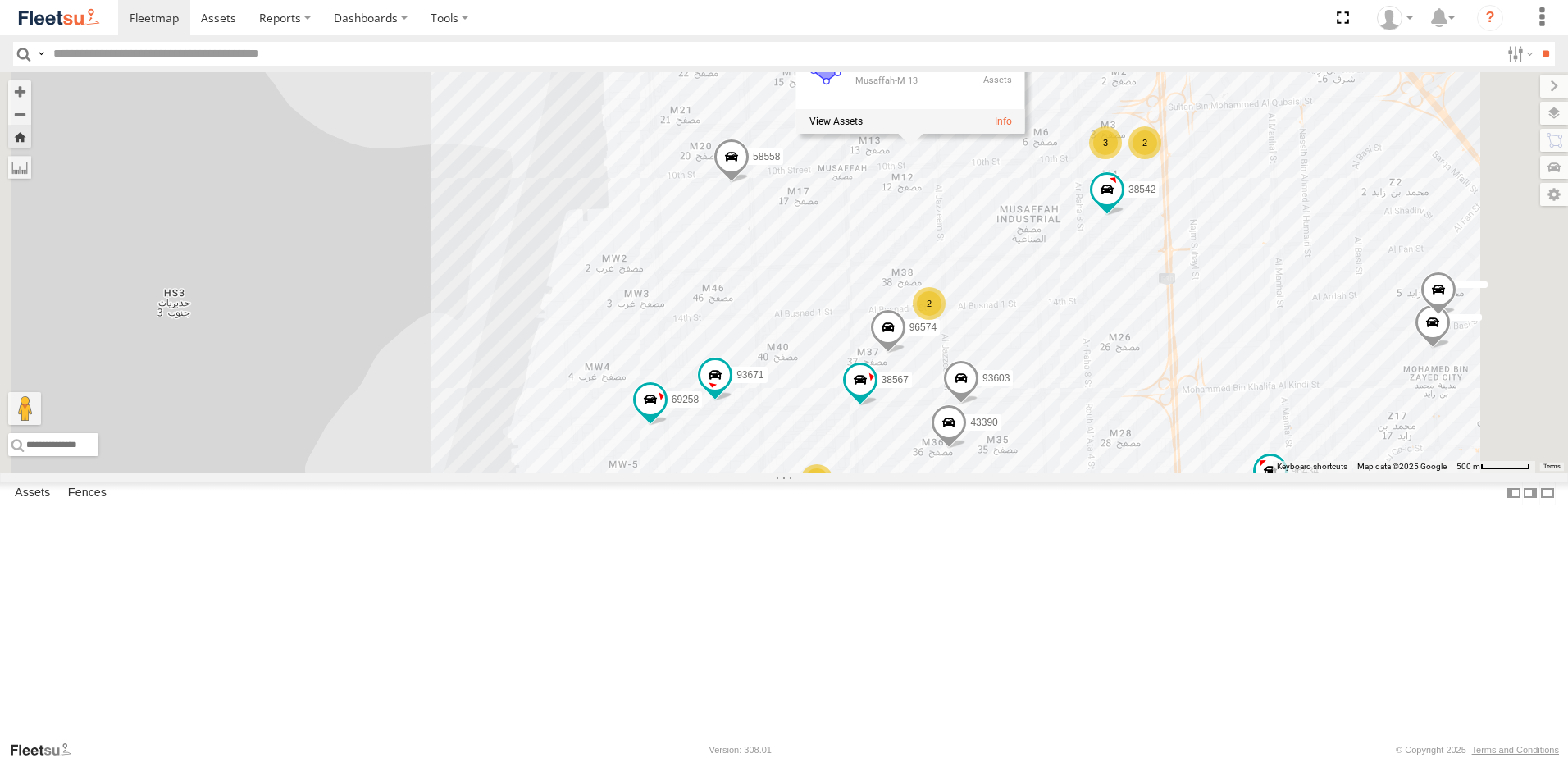
click at [750, 184] on span at bounding box center [732, 161] width 36 height 45
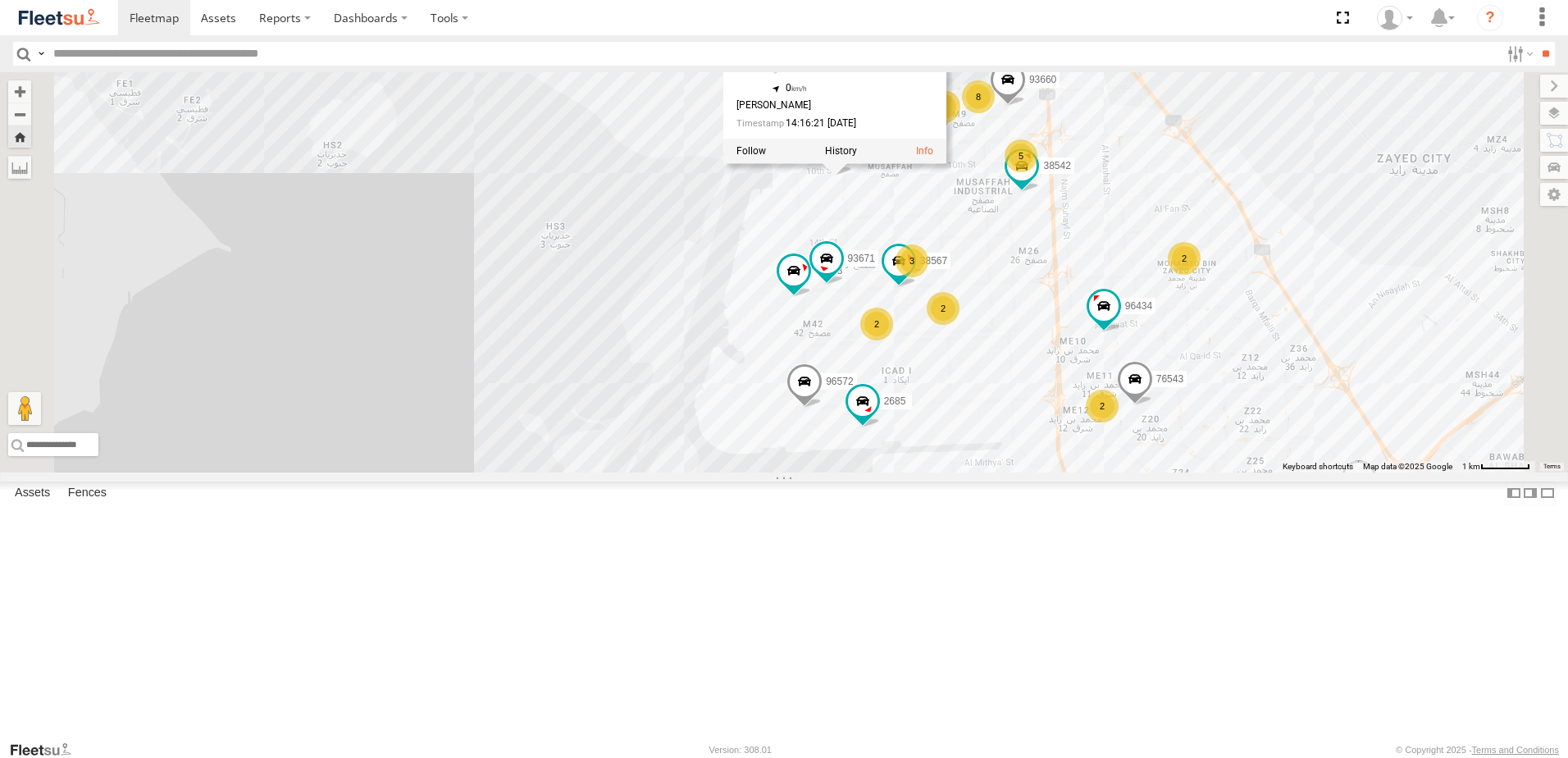
click at [1236, 381] on div "93660 38542 38567 58558 96434 69258 93671 96572 2685 76543 60219 58558 [PERSON_…" at bounding box center [784, 271] width 1568 height 400
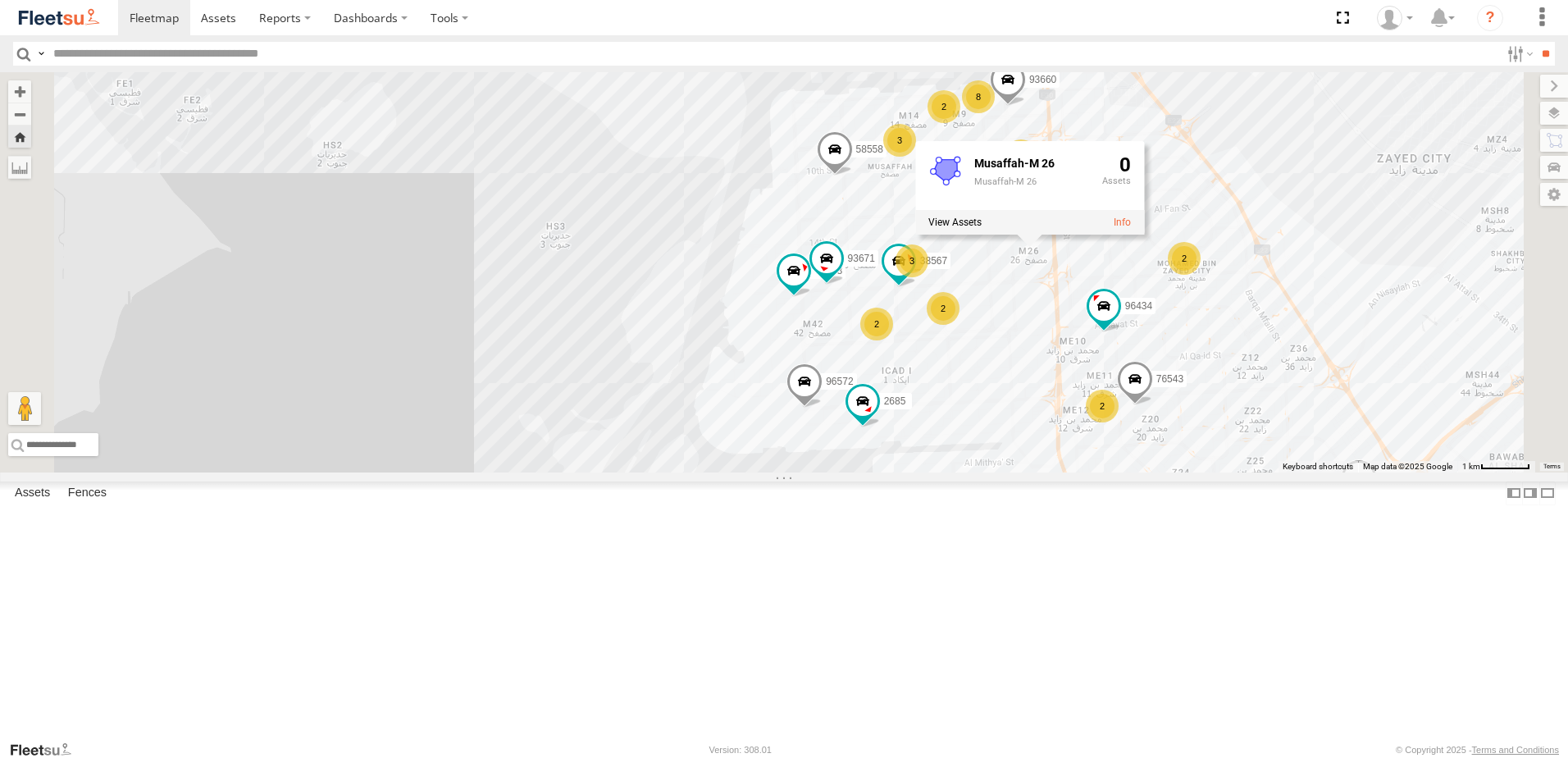
click at [853, 176] on span at bounding box center [835, 153] width 36 height 45
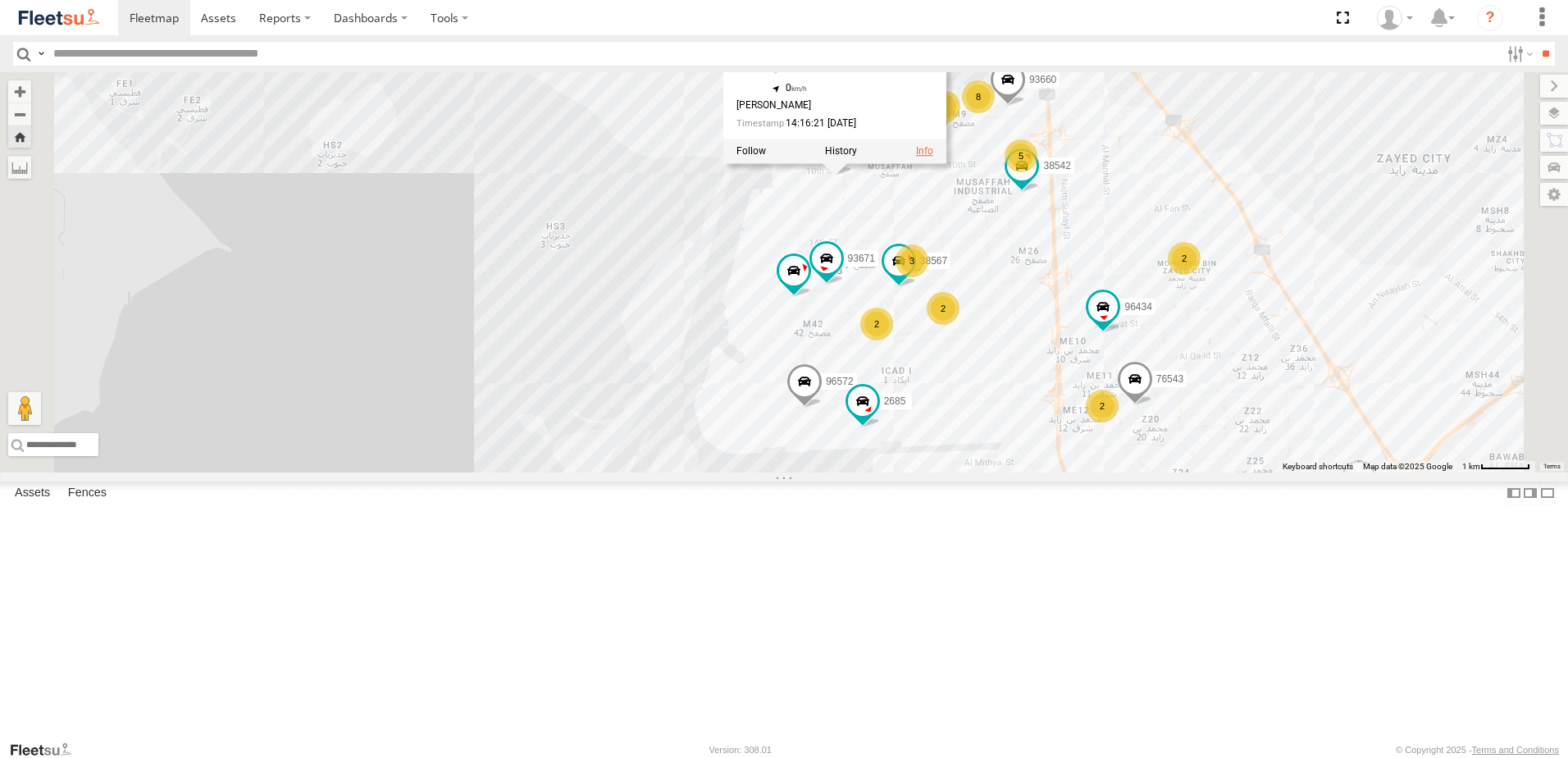
click at [934, 157] on link at bounding box center [925, 151] width 18 height 11
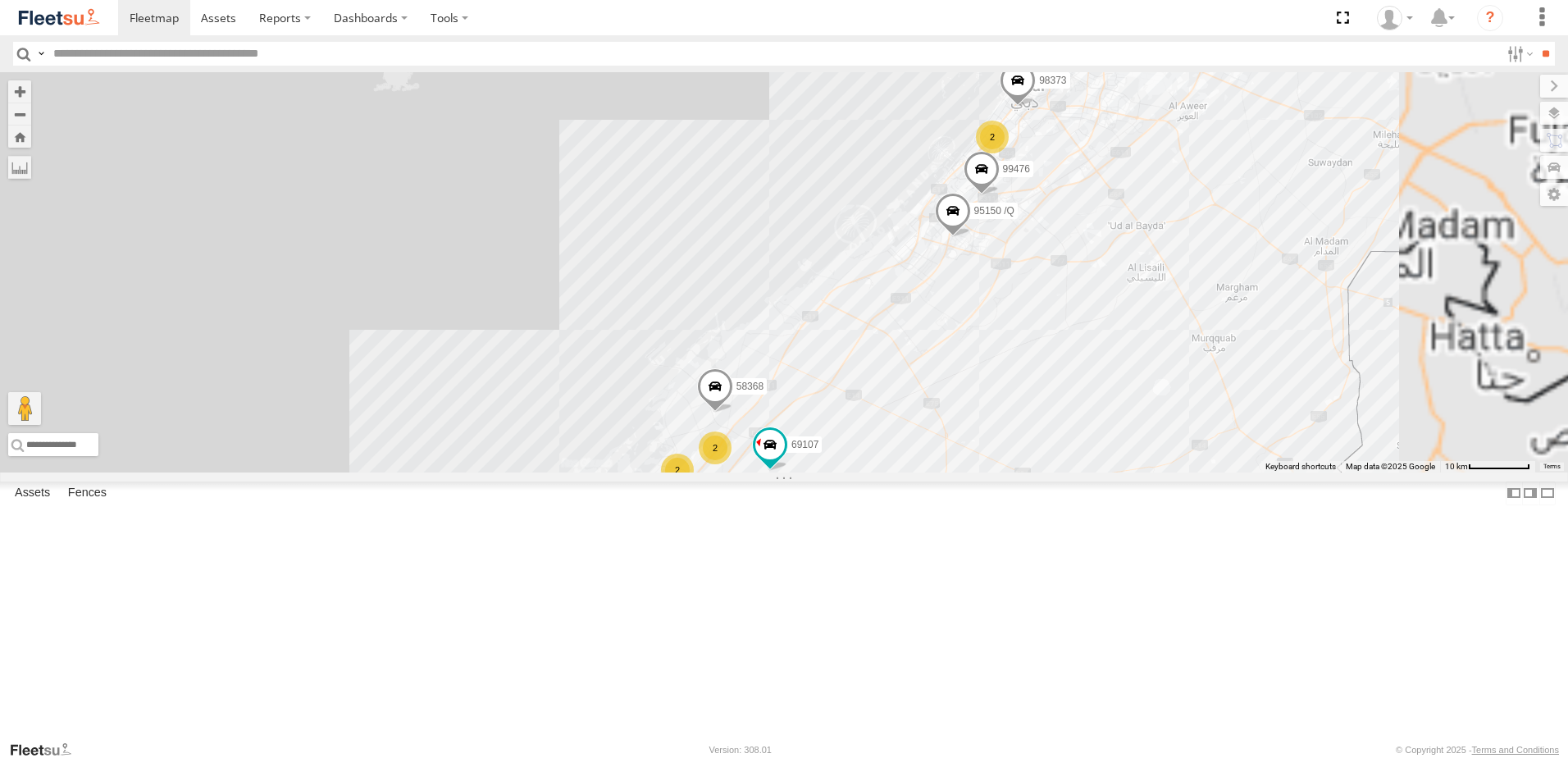
drag, startPoint x: 1253, startPoint y: 559, endPoint x: 1128, endPoint y: 426, distance: 182.5
click at [1130, 439] on div "30426 2 16884/T 95150 /Q 2 2 98373 69107 99476 58368 2 88129 73405 /R" at bounding box center [784, 271] width 1568 height 400
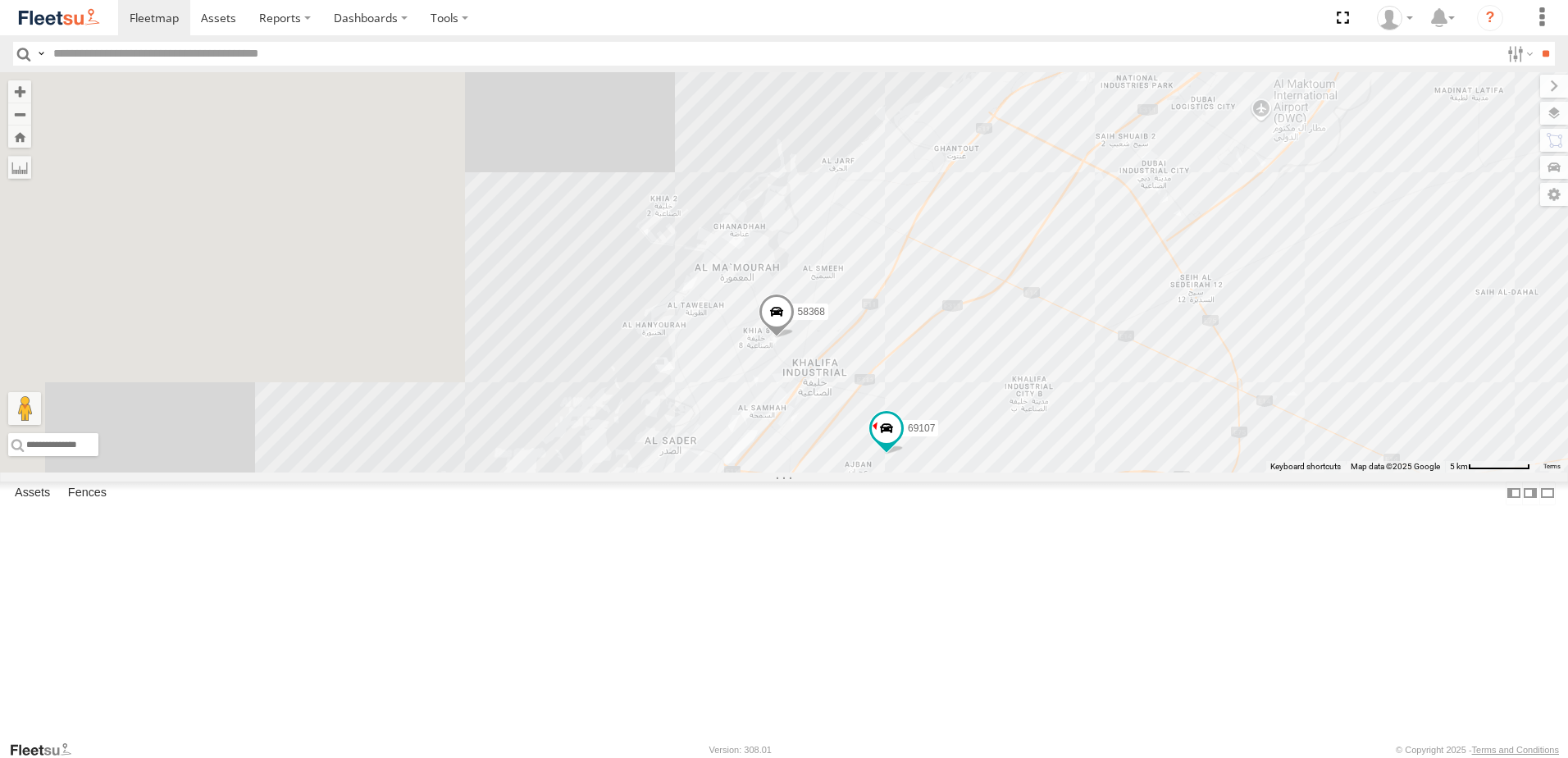
drag, startPoint x: 1013, startPoint y: 419, endPoint x: 1331, endPoint y: 164, distance: 407.6
click at [1391, 127] on div "30426 16884/T 95150 /Q 98373 69107 99476 58368 88129 73405 /R 38527 91788 43652…" at bounding box center [784, 271] width 1568 height 400
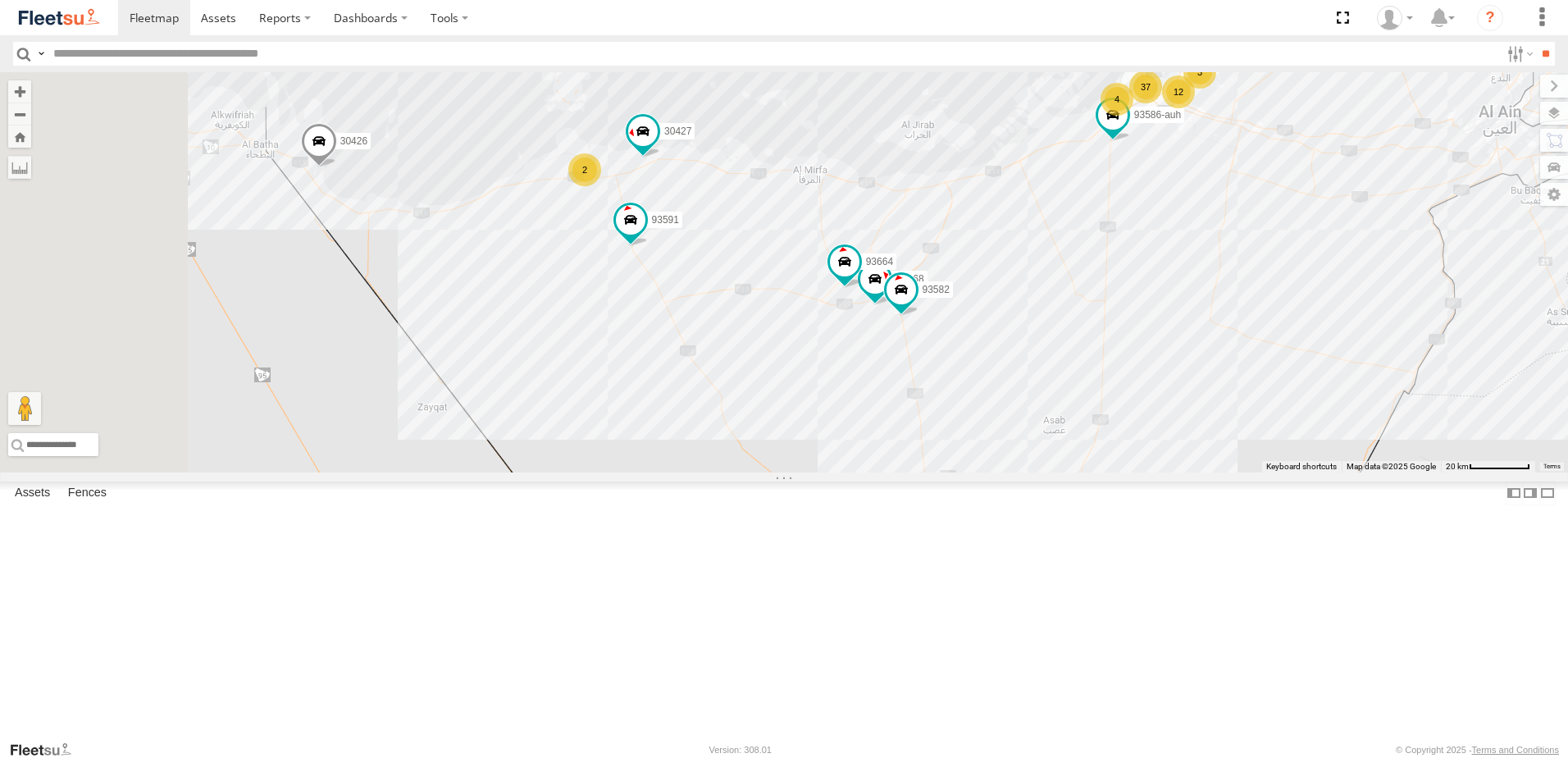
drag, startPoint x: 1134, startPoint y: 337, endPoint x: 1365, endPoint y: 139, distance: 304.2
click at [1365, 139] on div "30426 69107 88129 73405 /R 18 73 12 5 7 4 2 30427 2 37 93668 93582 5 4 93664 3 …" at bounding box center [784, 271] width 1568 height 400
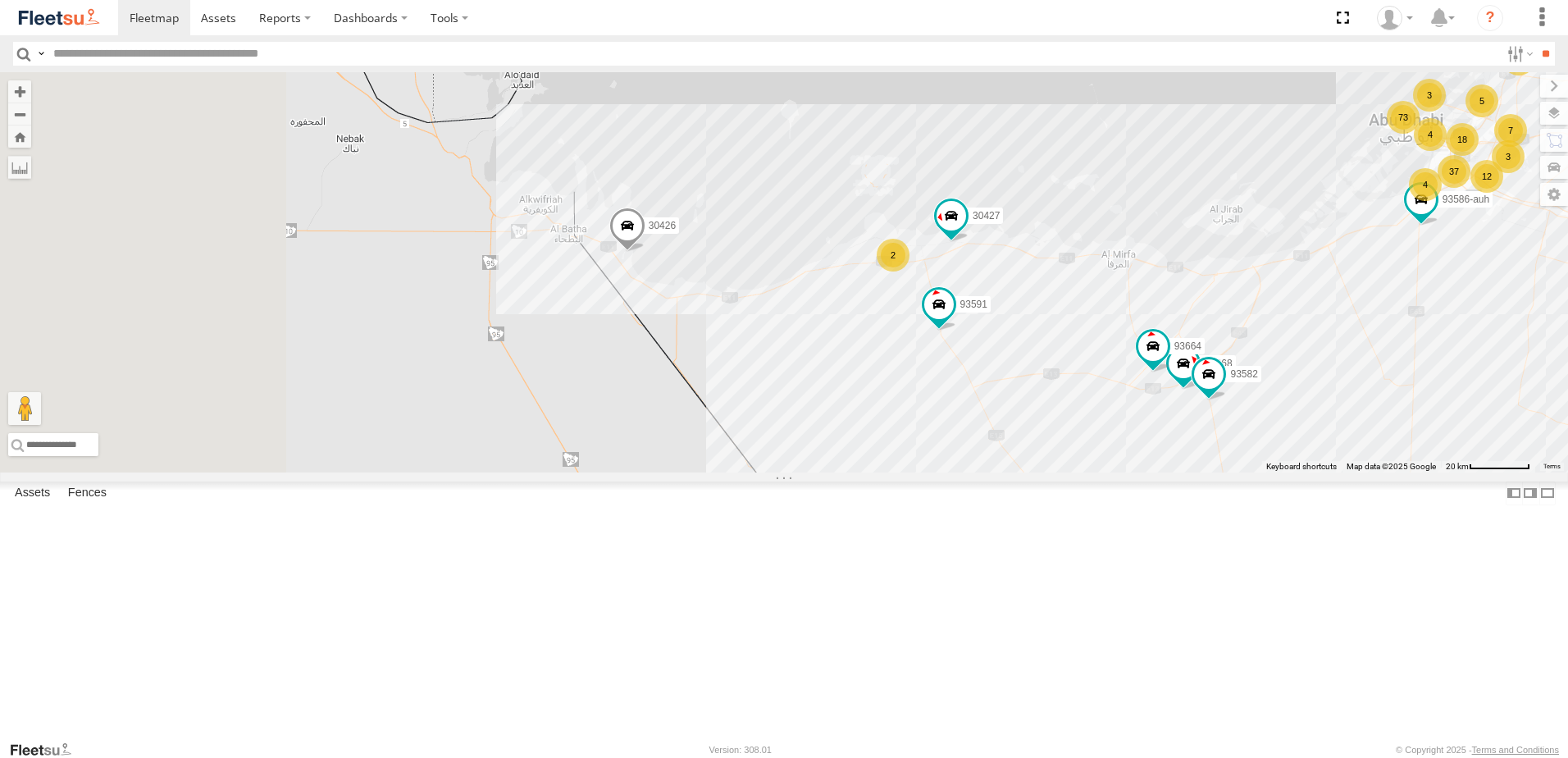
drag, startPoint x: 899, startPoint y: 322, endPoint x: 1357, endPoint y: 419, distance: 468.2
click at [1357, 419] on div "30426 69107 88129 73405 /R 18 73 12 5 7 4 2 30427 2 37 93668 93582 5 4 93664 3 …" at bounding box center [784, 271] width 1568 height 400
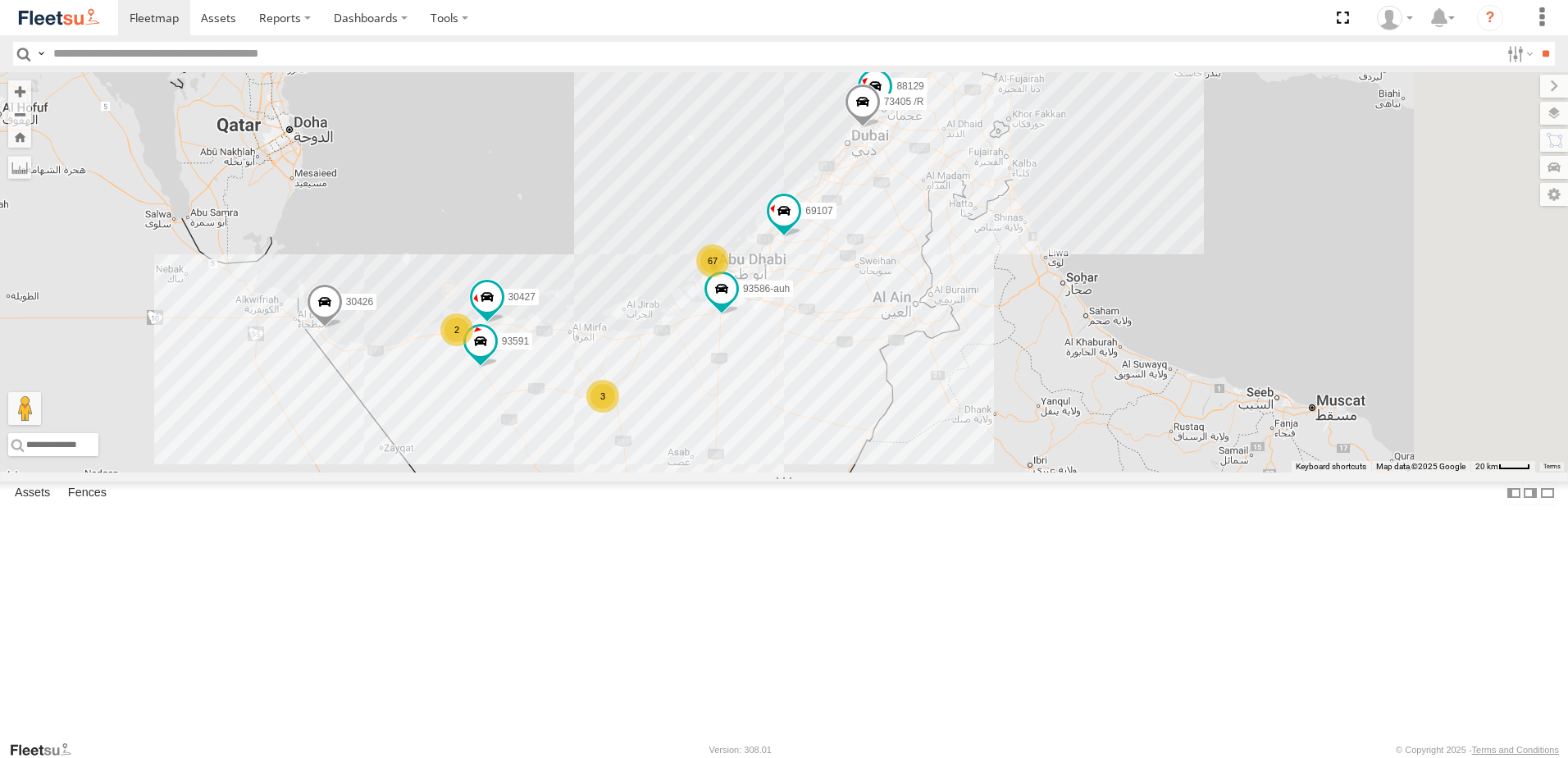
drag, startPoint x: 1453, startPoint y: 383, endPoint x: 782, endPoint y: 453, distance: 674.6
click at [782, 453] on div "30426 69107 88129 73405 /R 30427 93586-auh 93591 67 2 3" at bounding box center [784, 271] width 1568 height 400
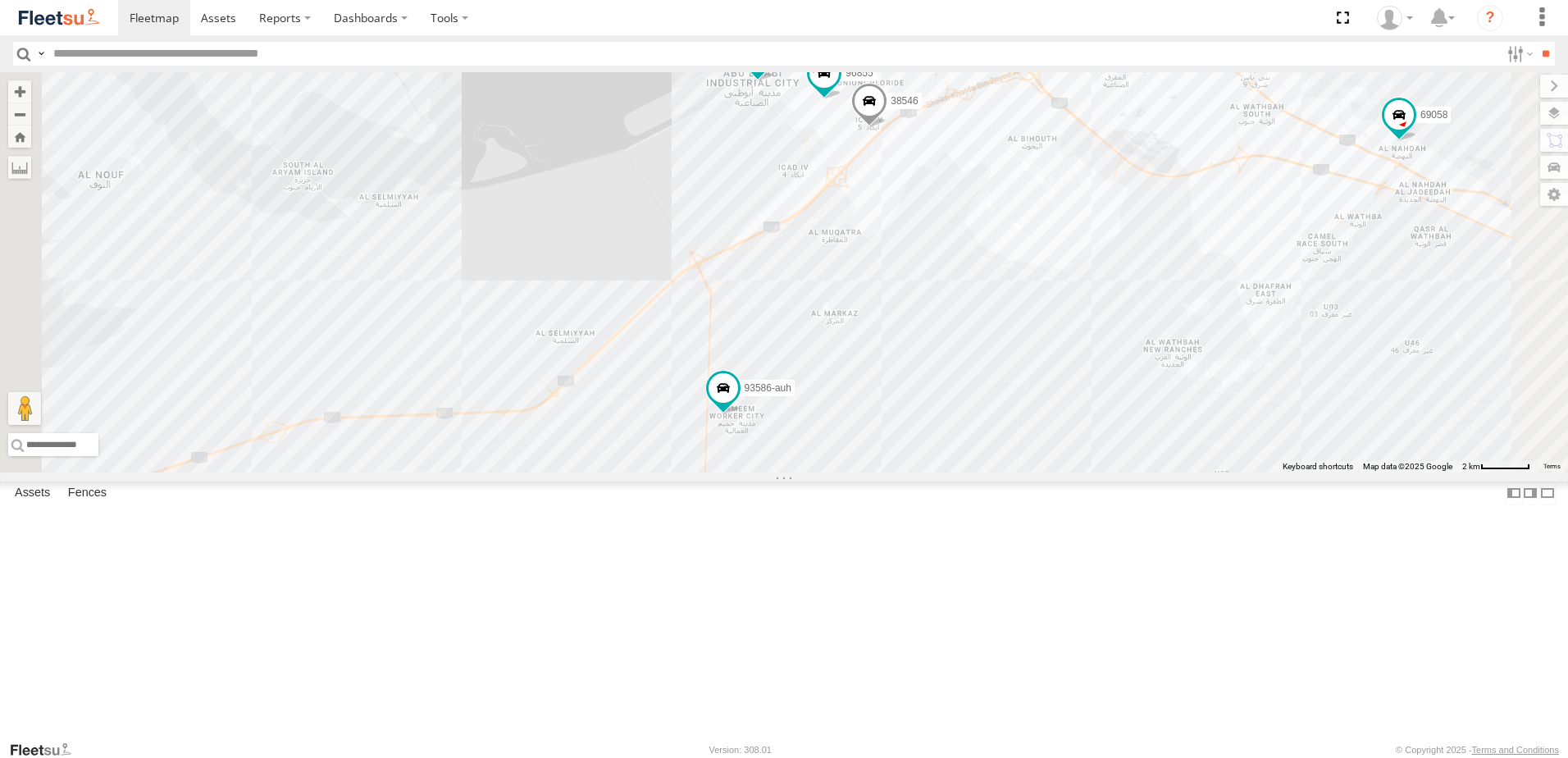
drag, startPoint x: 992, startPoint y: 471, endPoint x: 1046, endPoint y: 298, distance: 181.2
click at [1046, 298] on div "30426 88129 30427 93591 93668 93582 69107 93664 93586-auh 73405 /R 60417 98733 …" at bounding box center [784, 271] width 1568 height 400
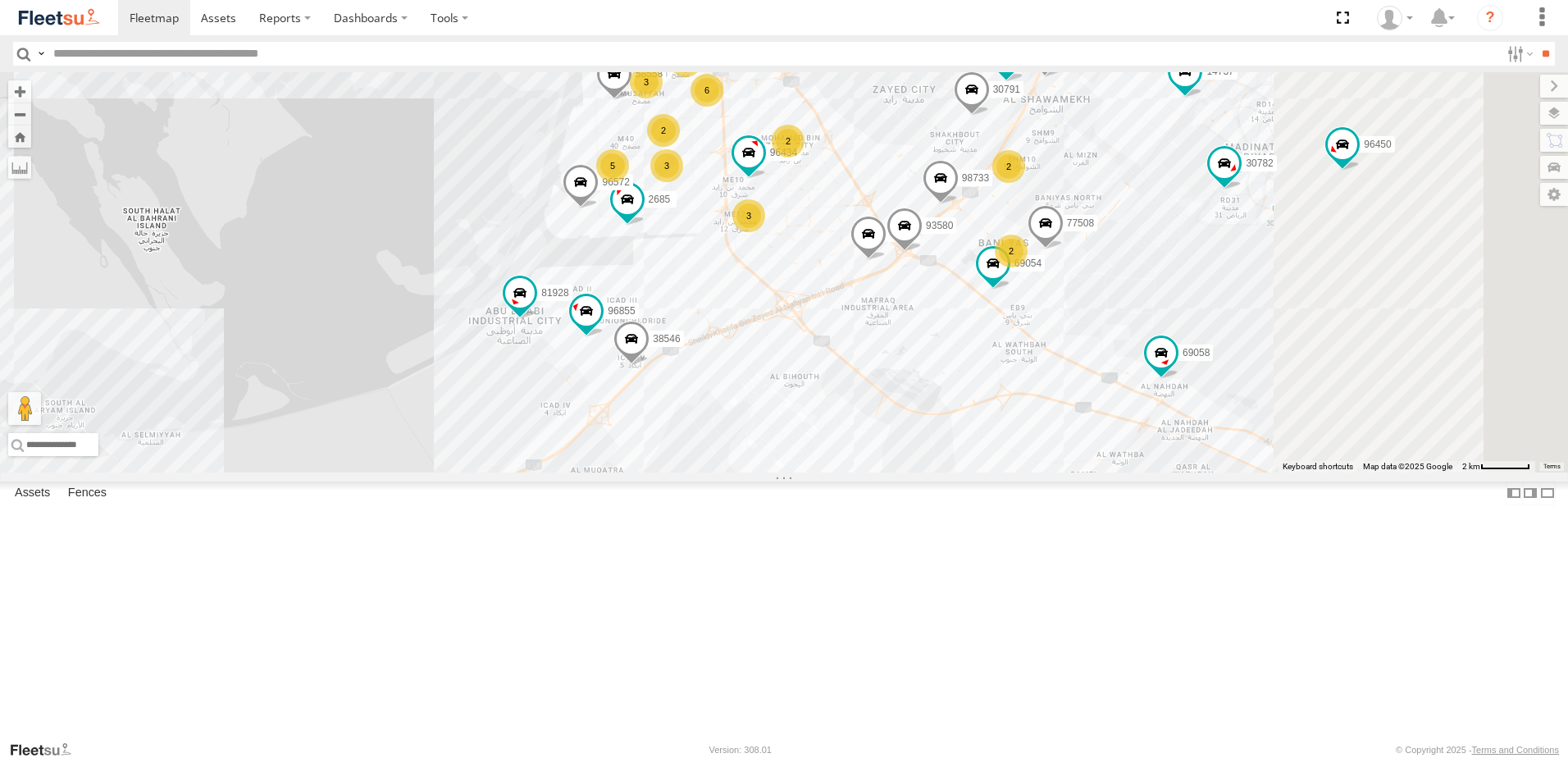
drag, startPoint x: 1111, startPoint y: 337, endPoint x: 728, endPoint y: 670, distance: 507.5
click at [728, 473] on div "30426 88129 30427 93591 93668 93582 69107 93664 93586-auh 73405 /R 60417 98733 …" at bounding box center [784, 271] width 1568 height 400
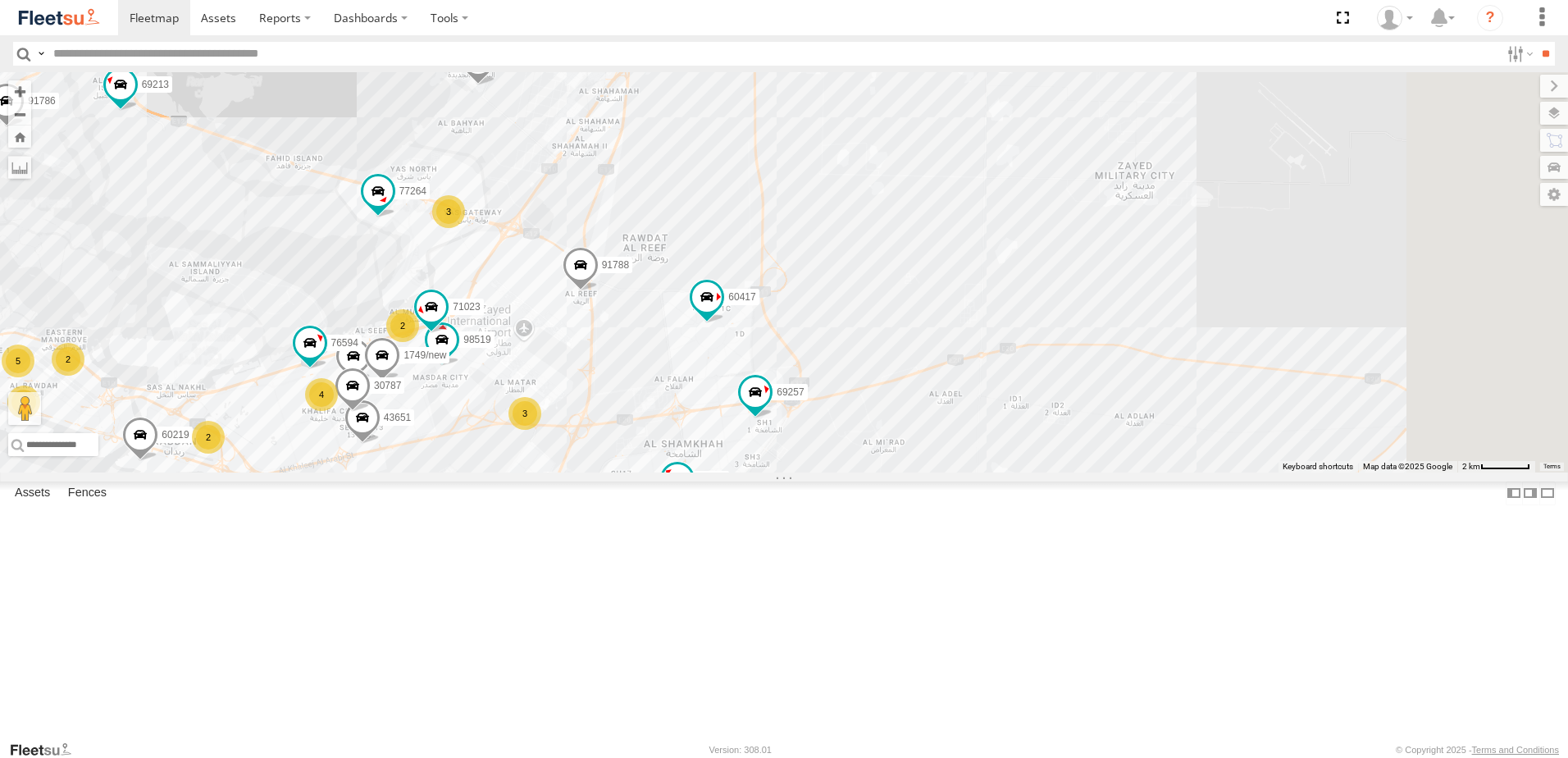
drag, startPoint x: 1046, startPoint y: 326, endPoint x: 807, endPoint y: 612, distance: 372.7
click at [807, 473] on div "30426 88129 30427 93591 93668 93582 69107 93664 93586-auh 73405 /R 60417 98733 …" at bounding box center [784, 271] width 1568 height 400
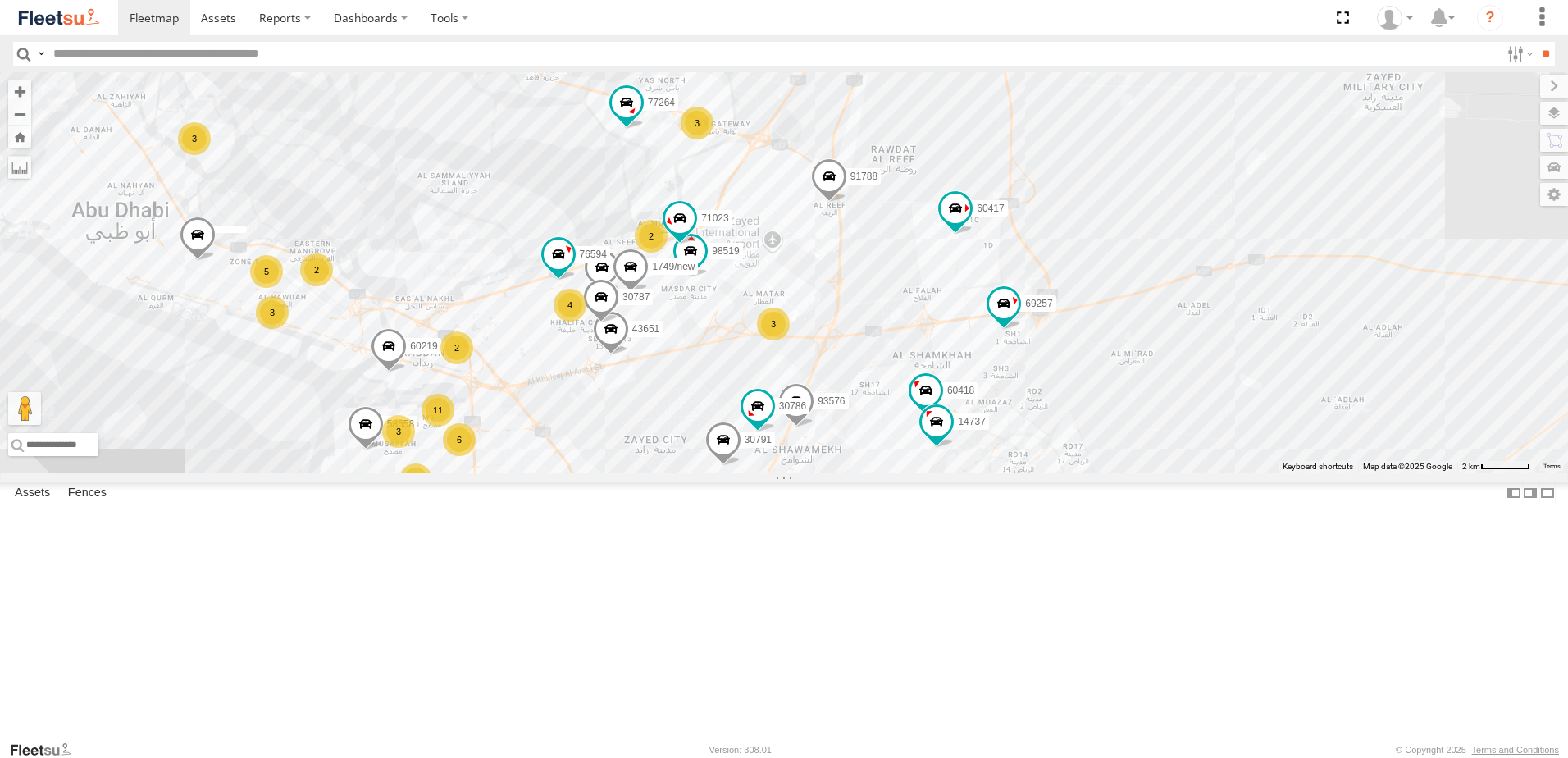
drag, startPoint x: 741, startPoint y: 540, endPoint x: 990, endPoint y: 452, distance: 264.1
click at [790, 340] on div "3" at bounding box center [773, 324] width 32 height 32
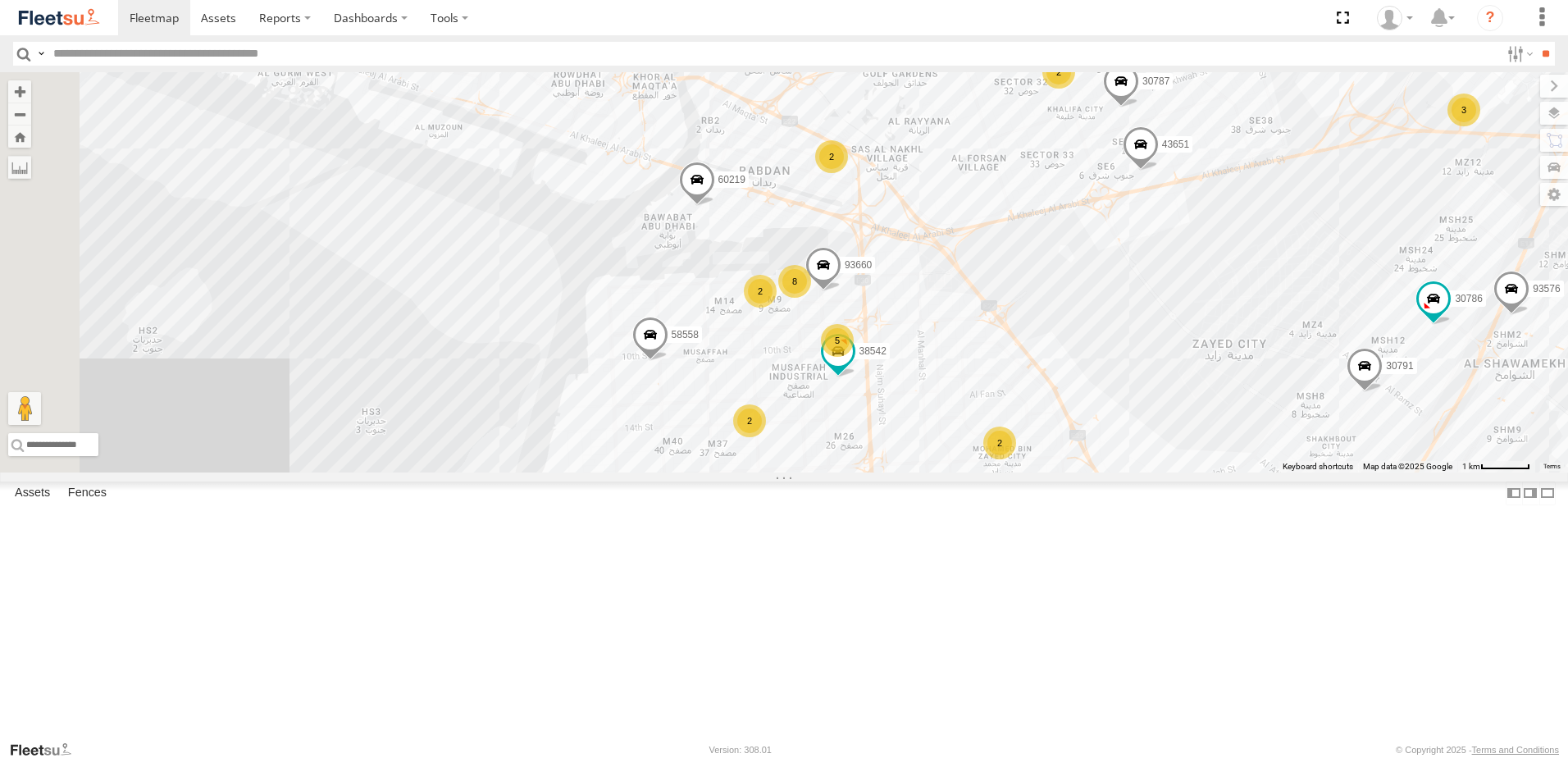
drag, startPoint x: 777, startPoint y: 420, endPoint x: 1334, endPoint y: 242, distance: 584.8
click at [1334, 242] on div "30426 88129 30427 93591 93668 93582 69107 93664 93586-auh 73405 /R 60417 98733 …" at bounding box center [784, 271] width 1568 height 400
drag, startPoint x: 878, startPoint y: 202, endPoint x: 974, endPoint y: 97, distance: 142.3
click at [973, 98] on div "30426 88129 30427 93591 93668 93582 69107 93664 93586-auh 73405 /R 60417 98733 …" at bounding box center [784, 271] width 1568 height 400
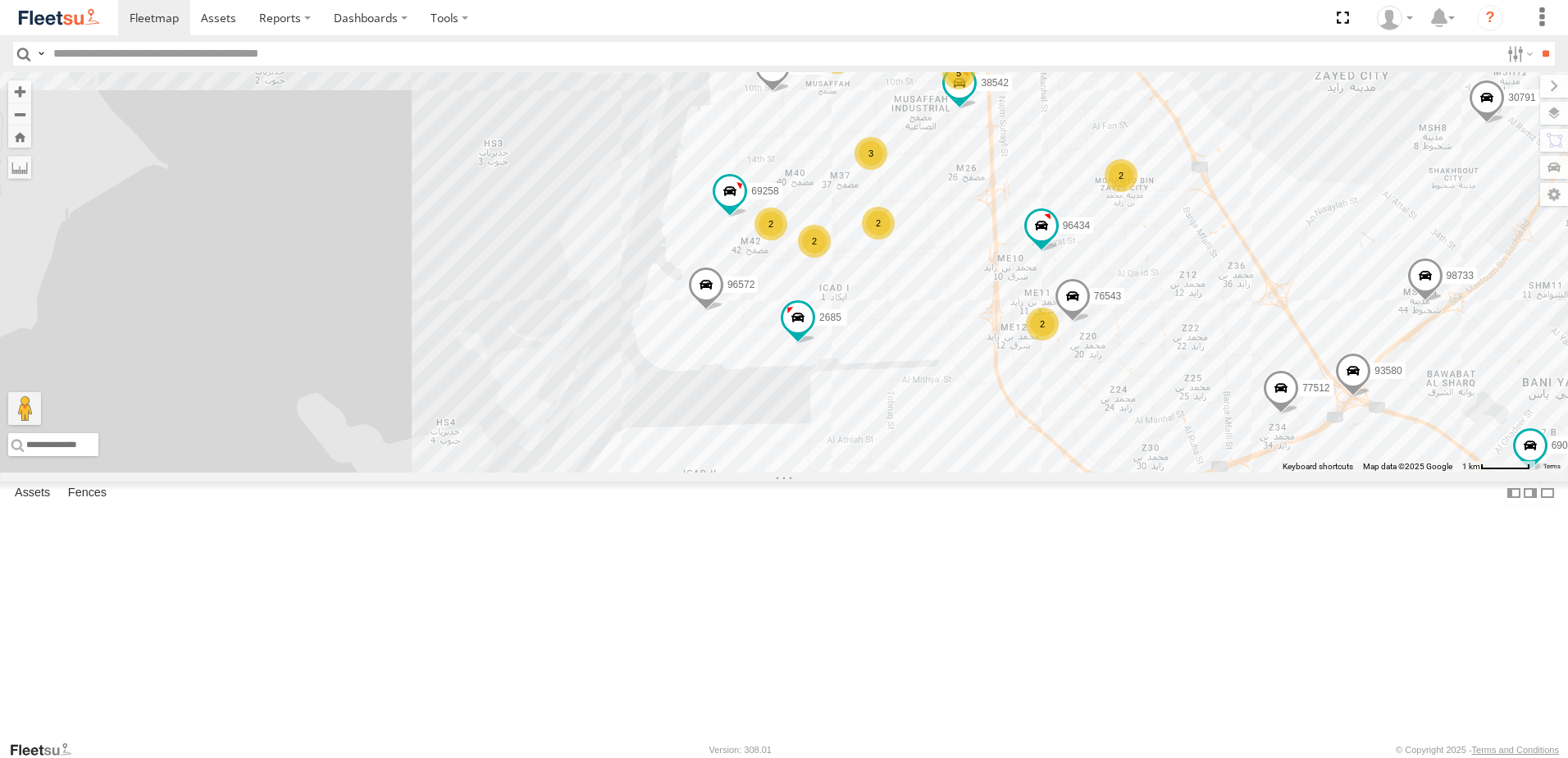
drag, startPoint x: 1074, startPoint y: 331, endPoint x: 1063, endPoint y: 219, distance: 112.5
click at [1063, 219] on div "30426 88129 30427 93591 93668 93582 69107 93664 93586-auh 73405 /R 60417 98733 …" at bounding box center [784, 271] width 1568 height 400
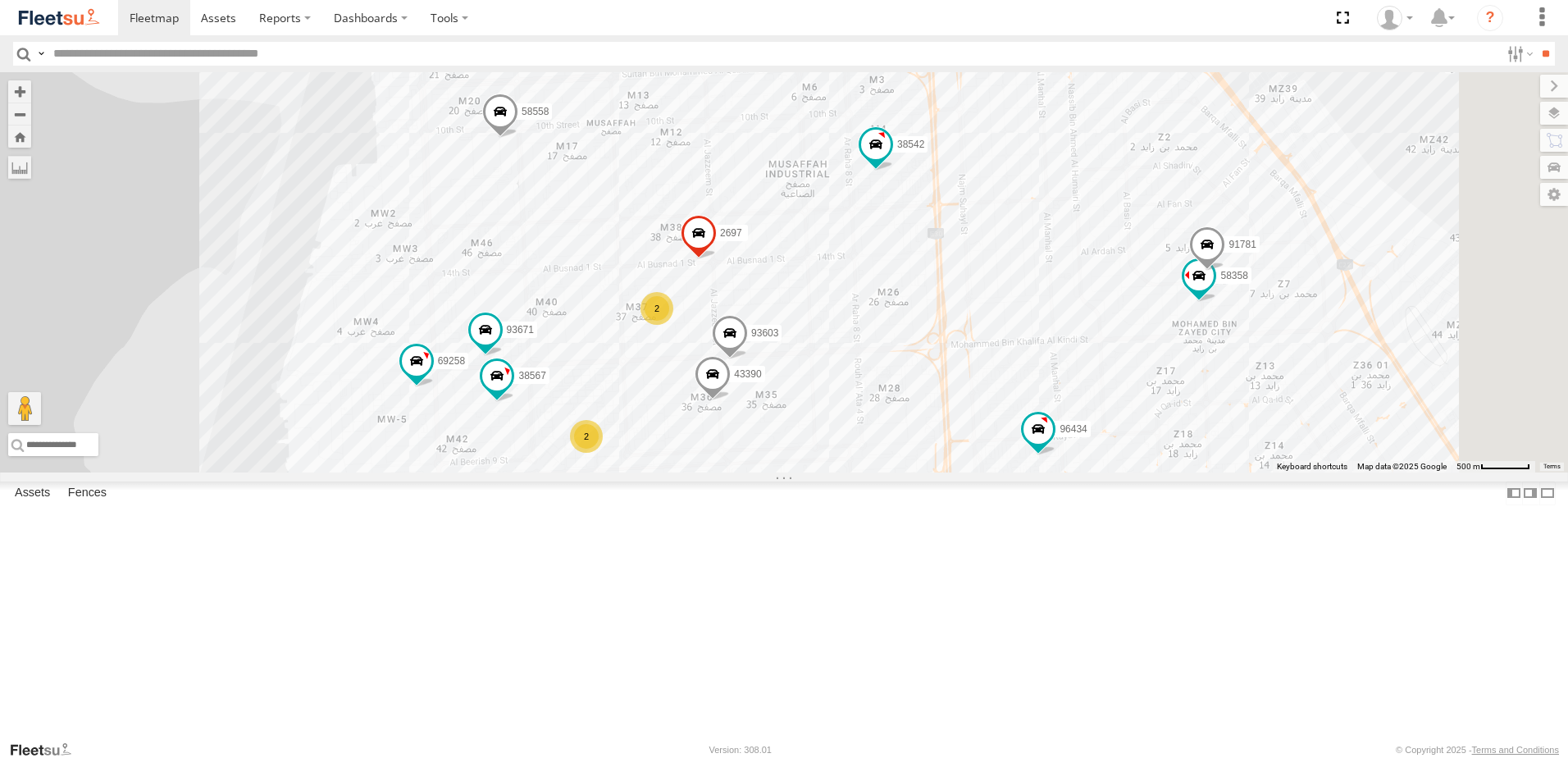
drag, startPoint x: 1138, startPoint y: 308, endPoint x: 1026, endPoint y: 470, distance: 196.9
click at [1028, 473] on div "30426 88129 30427 93591 93668 93582 69107 93664 93586-auh 73405 /R 60417 98733 …" at bounding box center [784, 271] width 1568 height 400
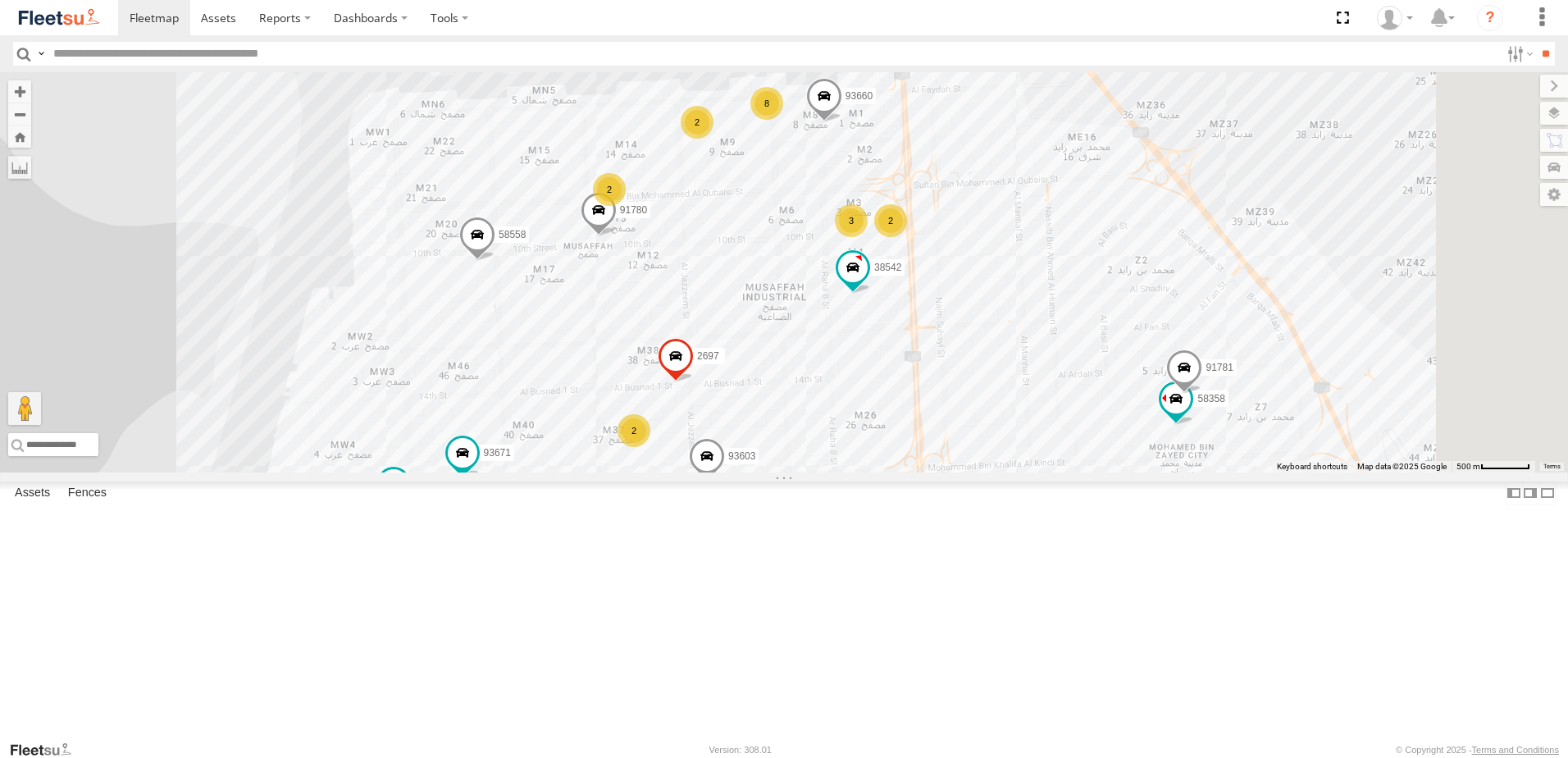
drag, startPoint x: 928, startPoint y: 387, endPoint x: 932, endPoint y: 405, distance: 18.4
click at [932, 405] on div "30426 88129 30427 93591 93668 93582 69107 93664 93586-auh 73405 /R 60417 98733 …" at bounding box center [784, 271] width 1568 height 400
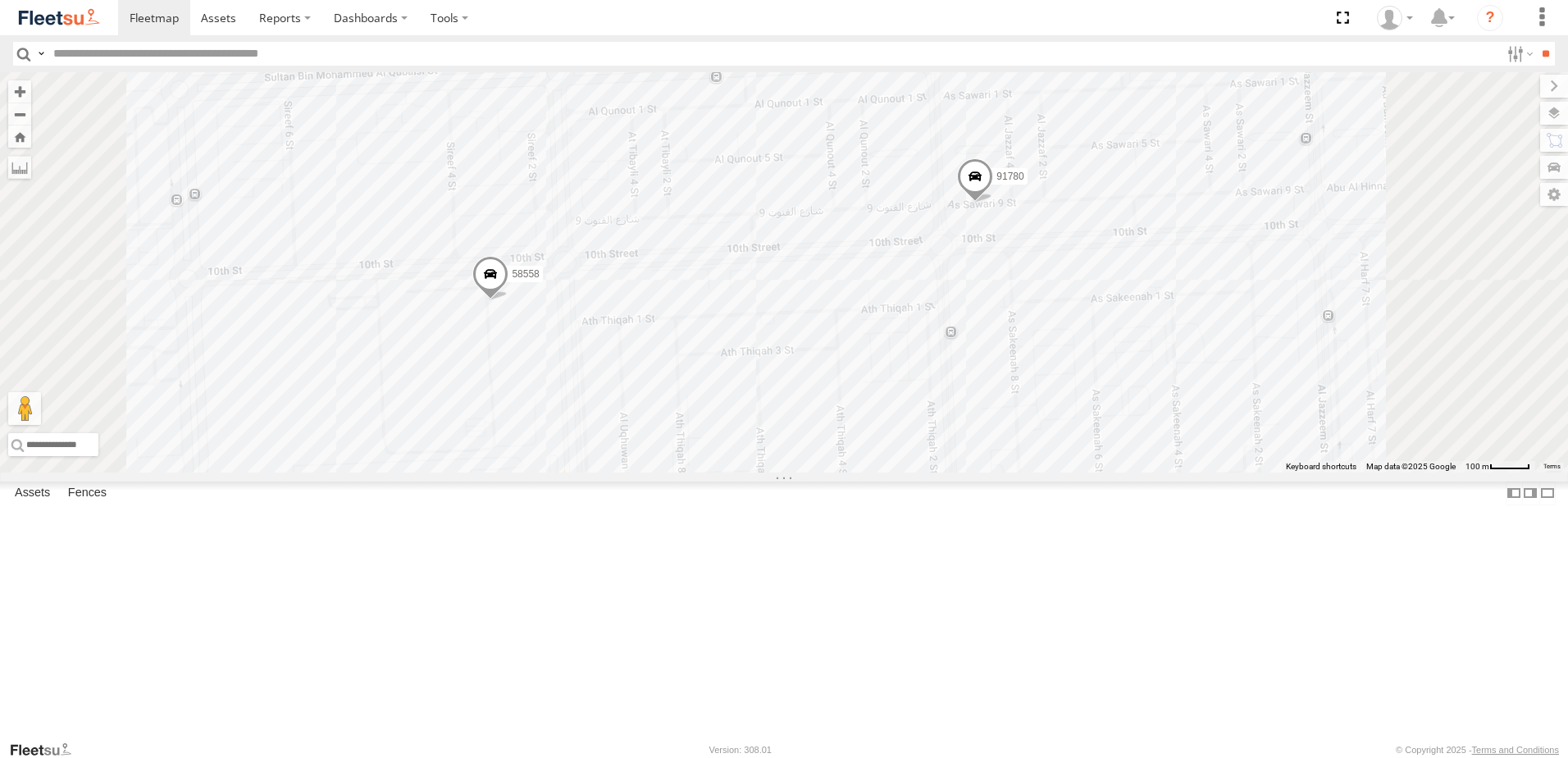
click at [508, 300] on span at bounding box center [490, 277] width 36 height 45
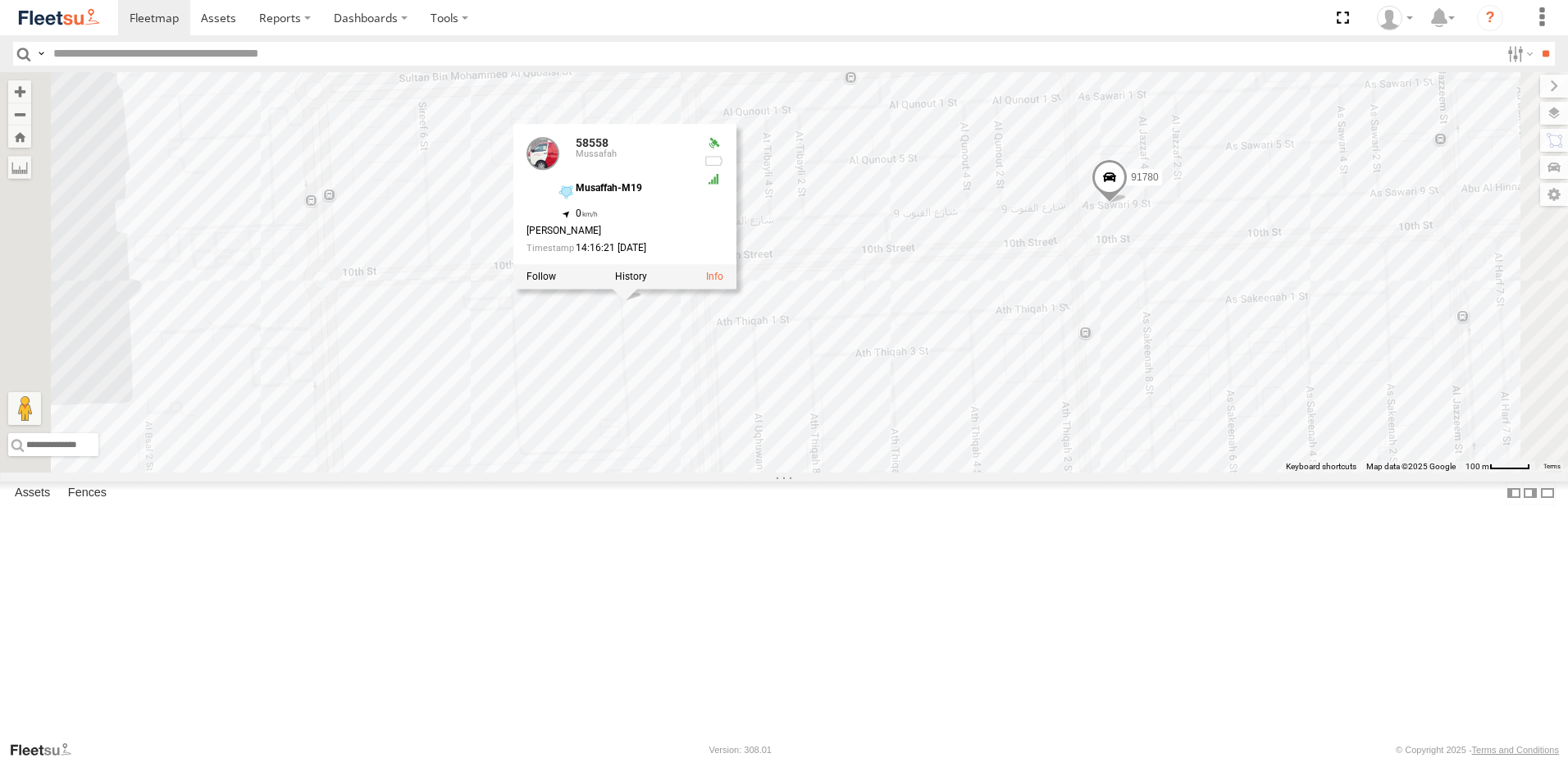
drag, startPoint x: 781, startPoint y: 307, endPoint x: 792, endPoint y: 497, distance: 190.3
click at [792, 473] on div "30426 88129 30427 93591 93668 93582 69107 93664 93586-auh 73405 /R 60417 98733 …" at bounding box center [784, 271] width 1568 height 400
